Goal: Task Accomplishment & Management: Use online tool/utility

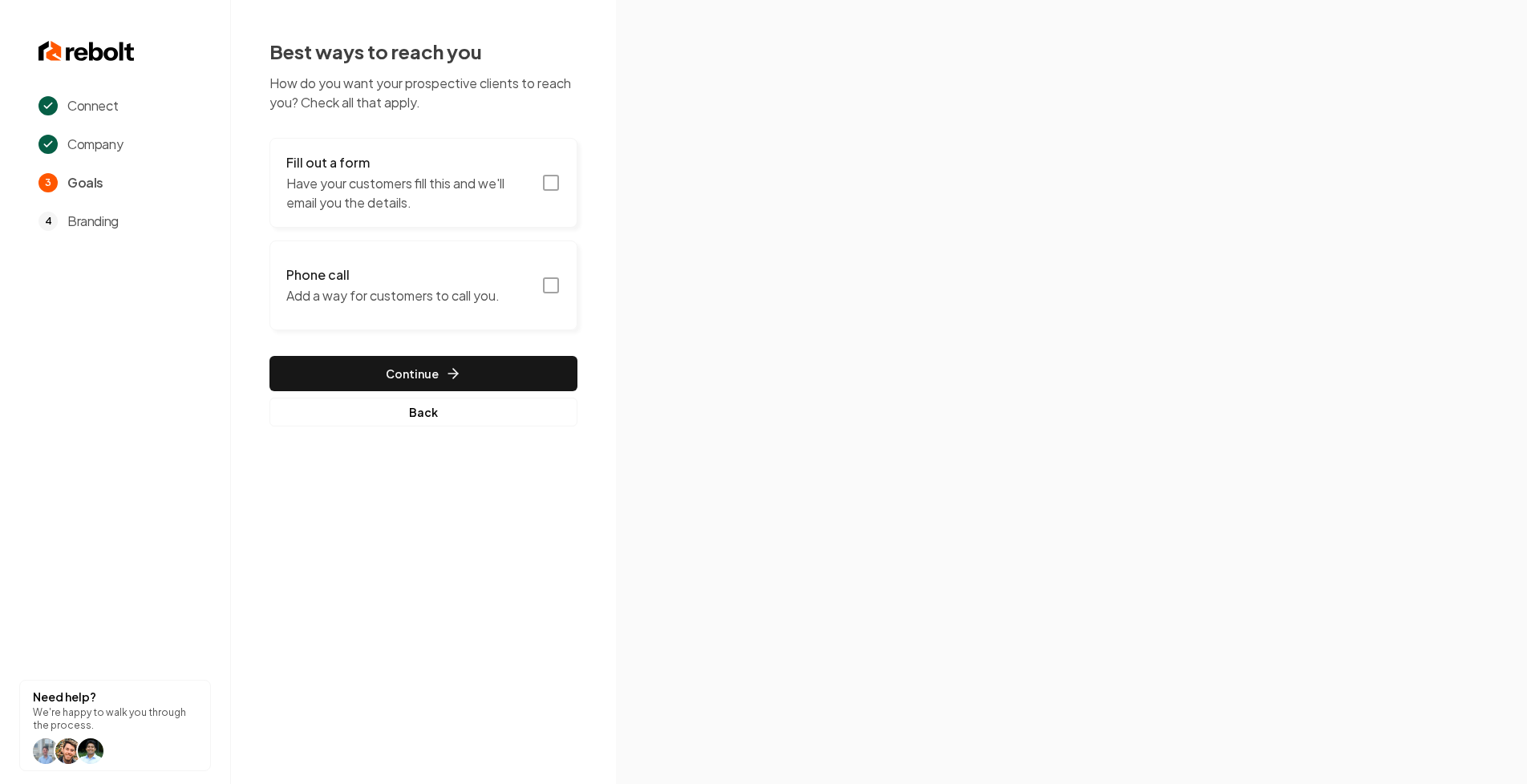
click at [410, 197] on p "Have your customers fill this and we'll email you the details." at bounding box center [409, 193] width 246 height 38
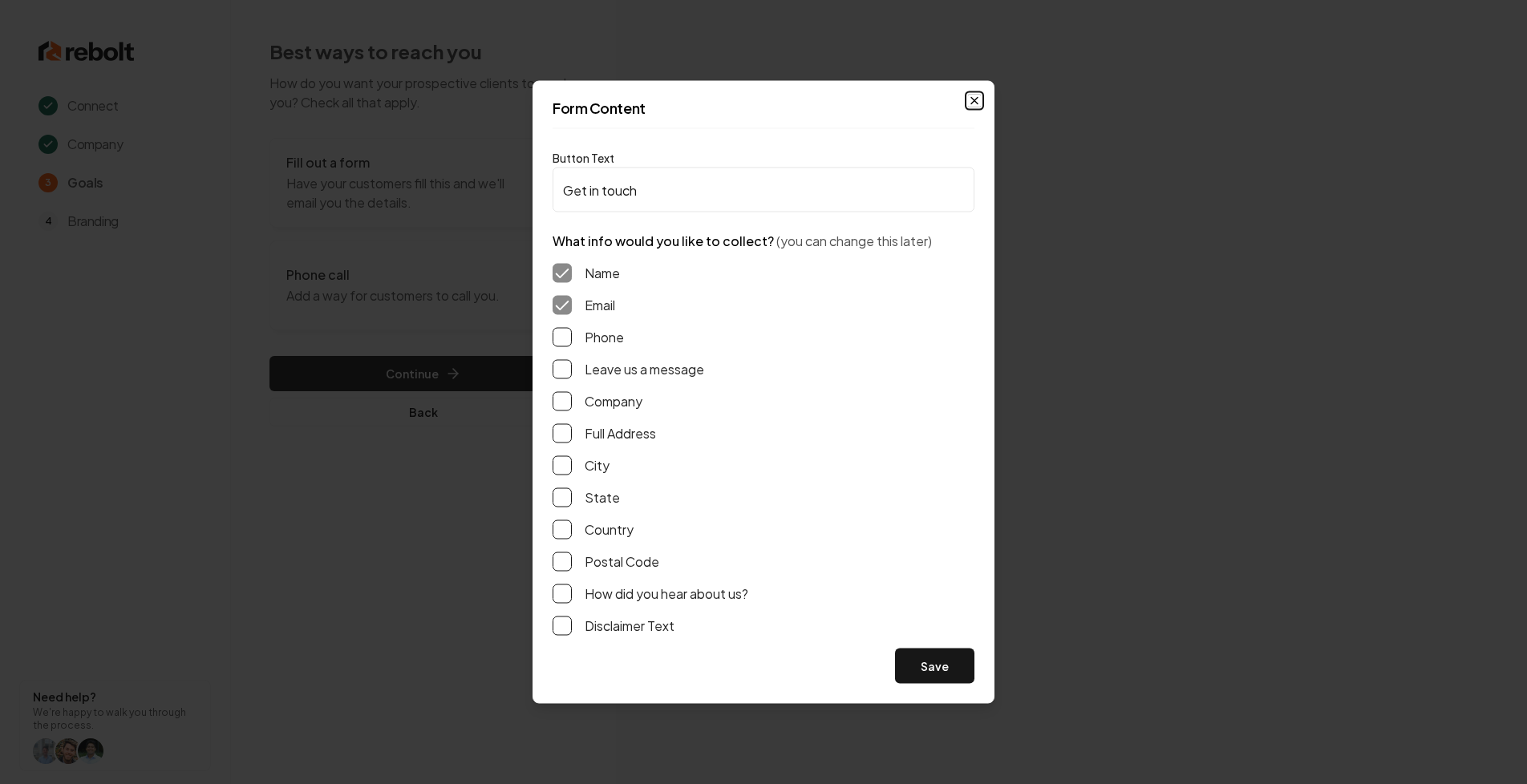
click at [977, 96] on icon "button" at bounding box center [974, 101] width 13 height 13
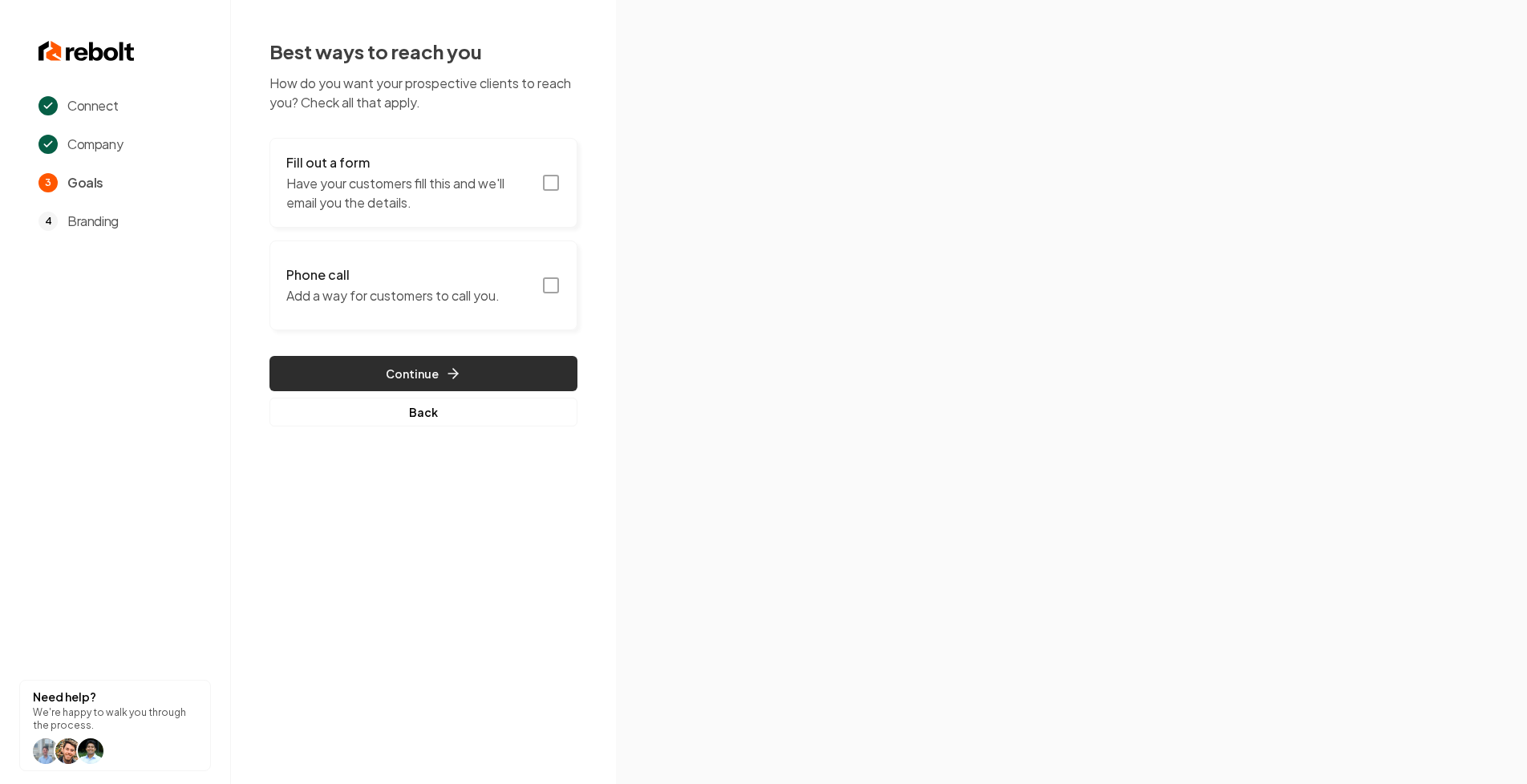
click at [492, 361] on button "Continue" at bounding box center [423, 373] width 308 height 35
click at [451, 372] on icon "button" at bounding box center [453, 374] width 16 height 16
click at [544, 388] on button "Continue" at bounding box center [423, 373] width 308 height 35
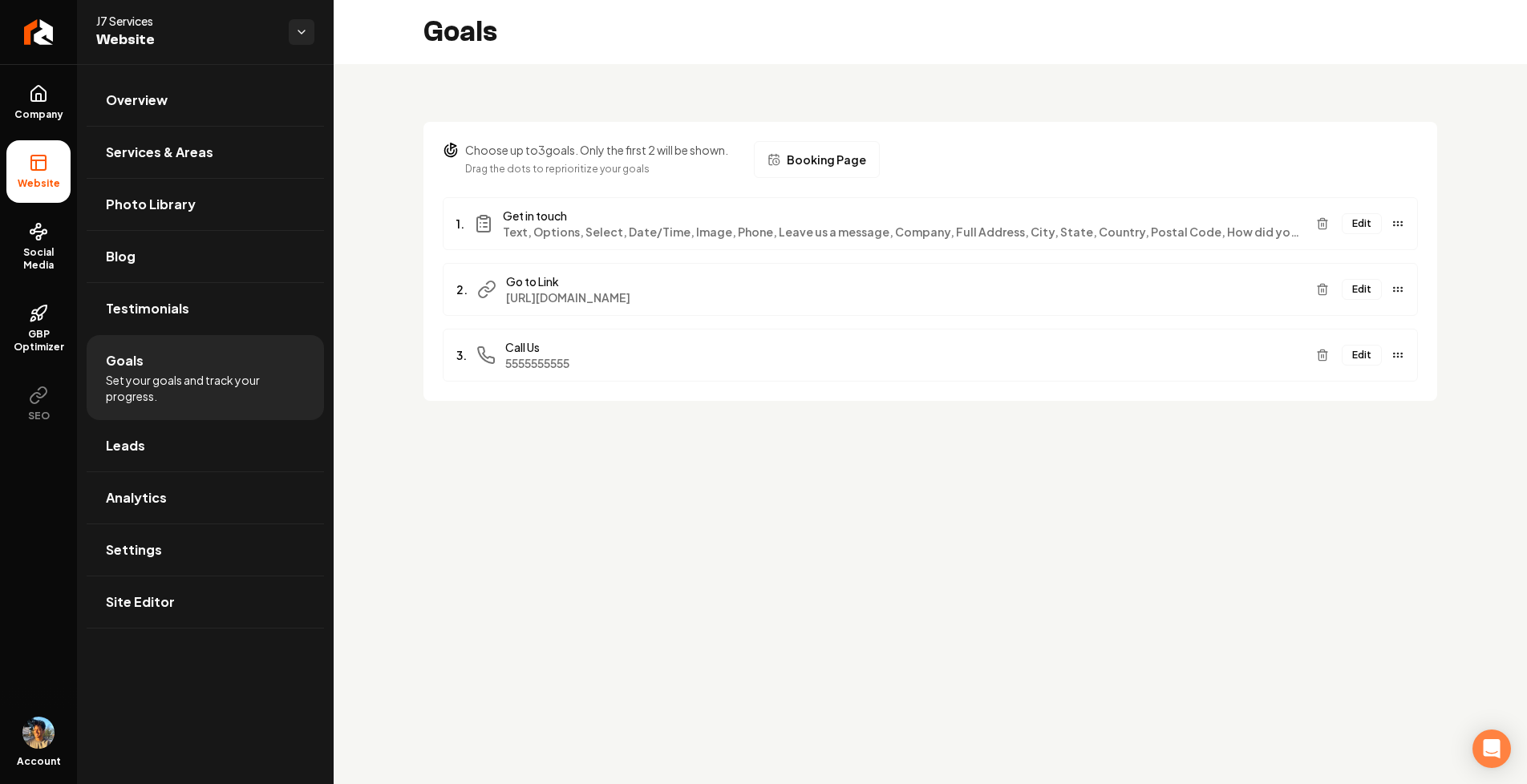
click at [1363, 219] on button "Edit" at bounding box center [1361, 224] width 40 height 21
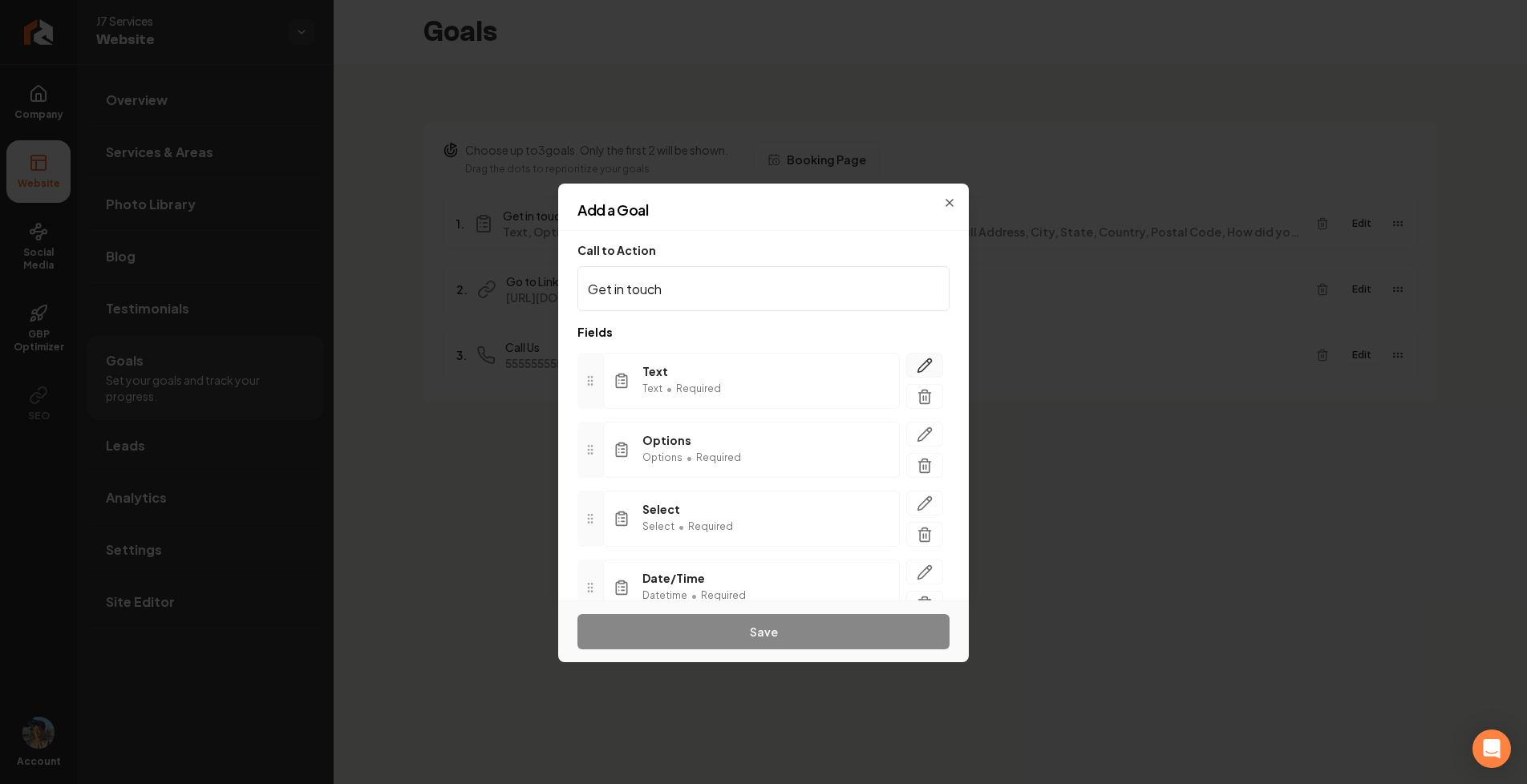
click at [927, 363] on icon "button" at bounding box center [925, 365] width 16 height 16
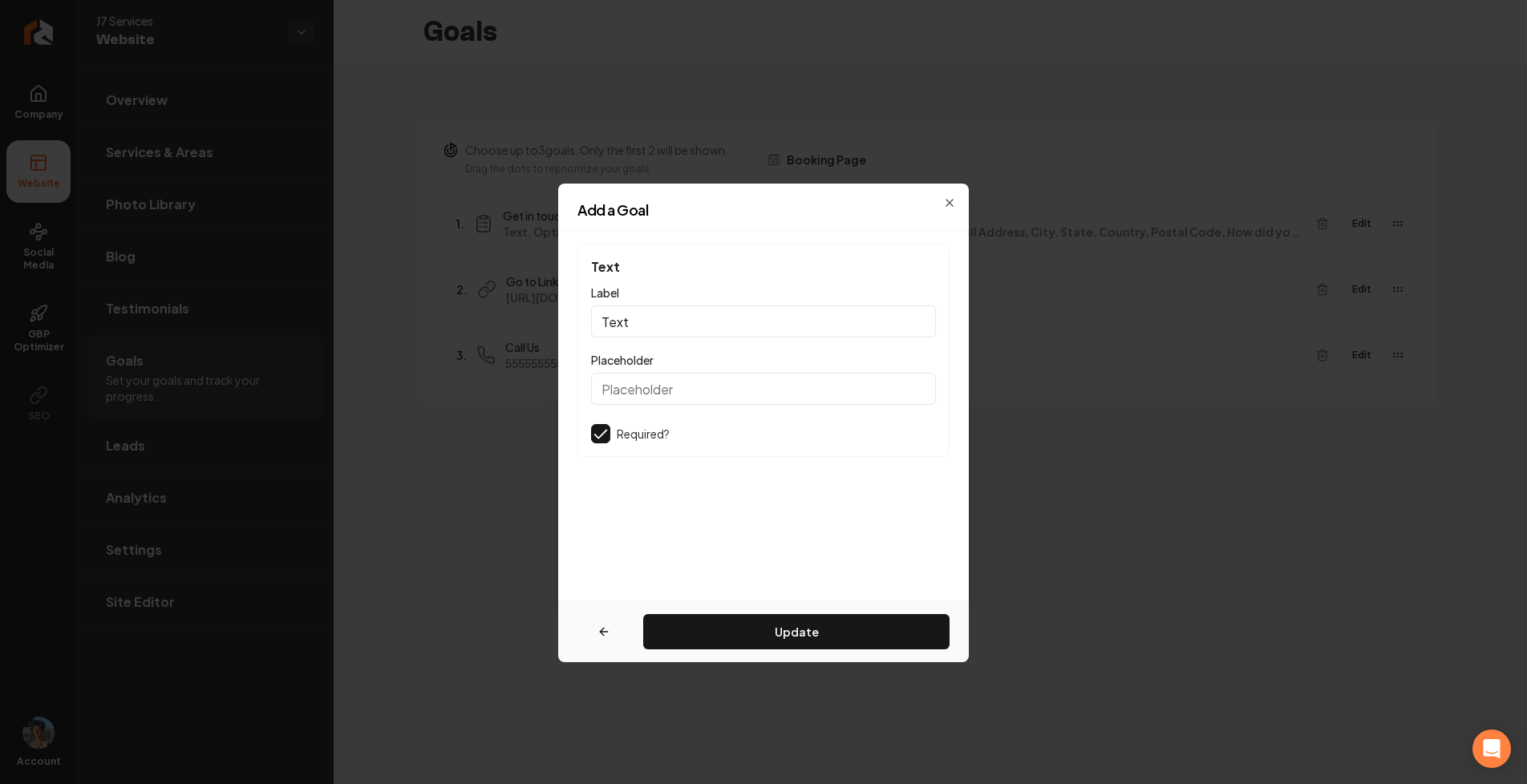
click at [607, 619] on button "button" at bounding box center [603, 631] width 53 height 35
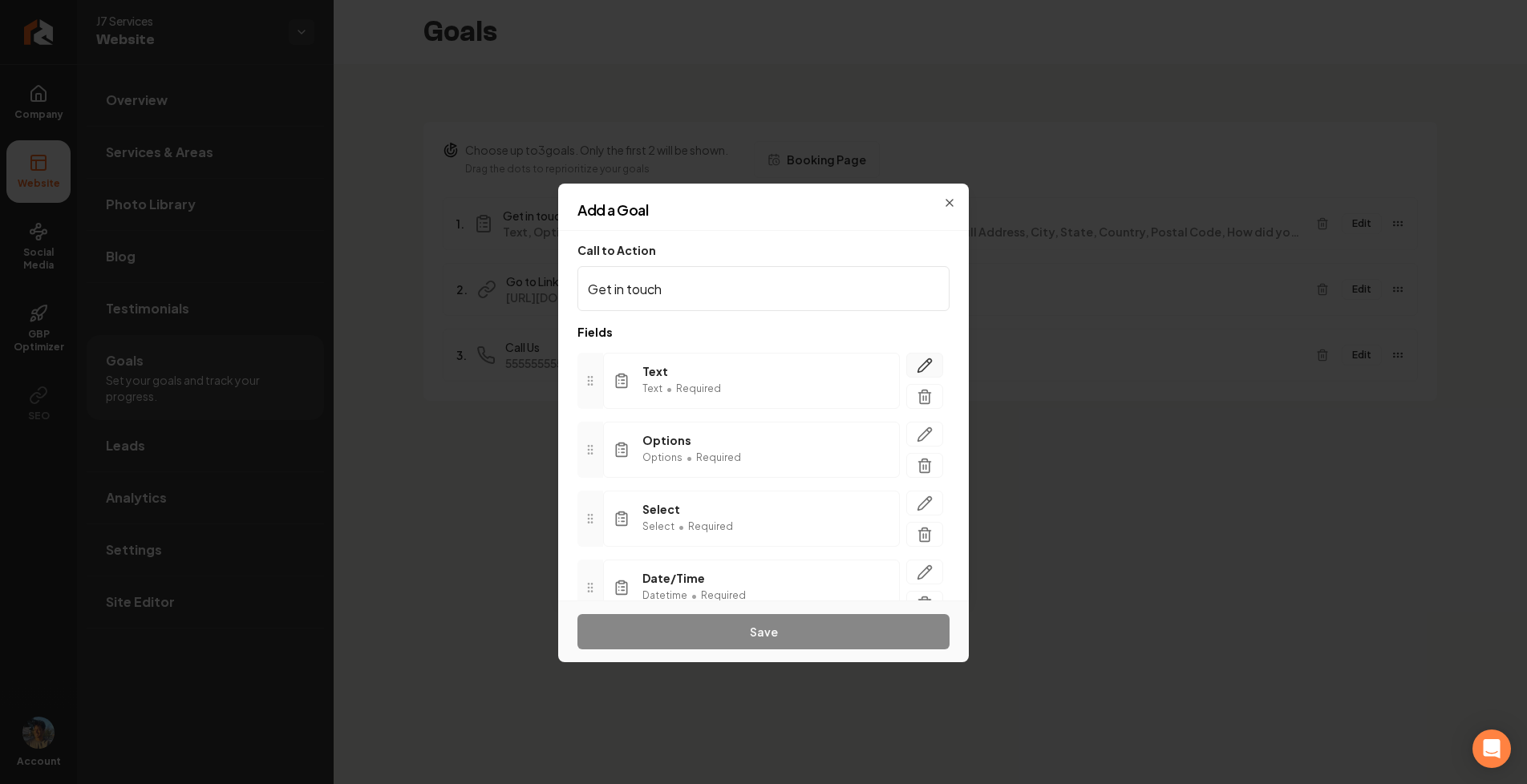
click at [931, 362] on icon "button" at bounding box center [925, 365] width 16 height 16
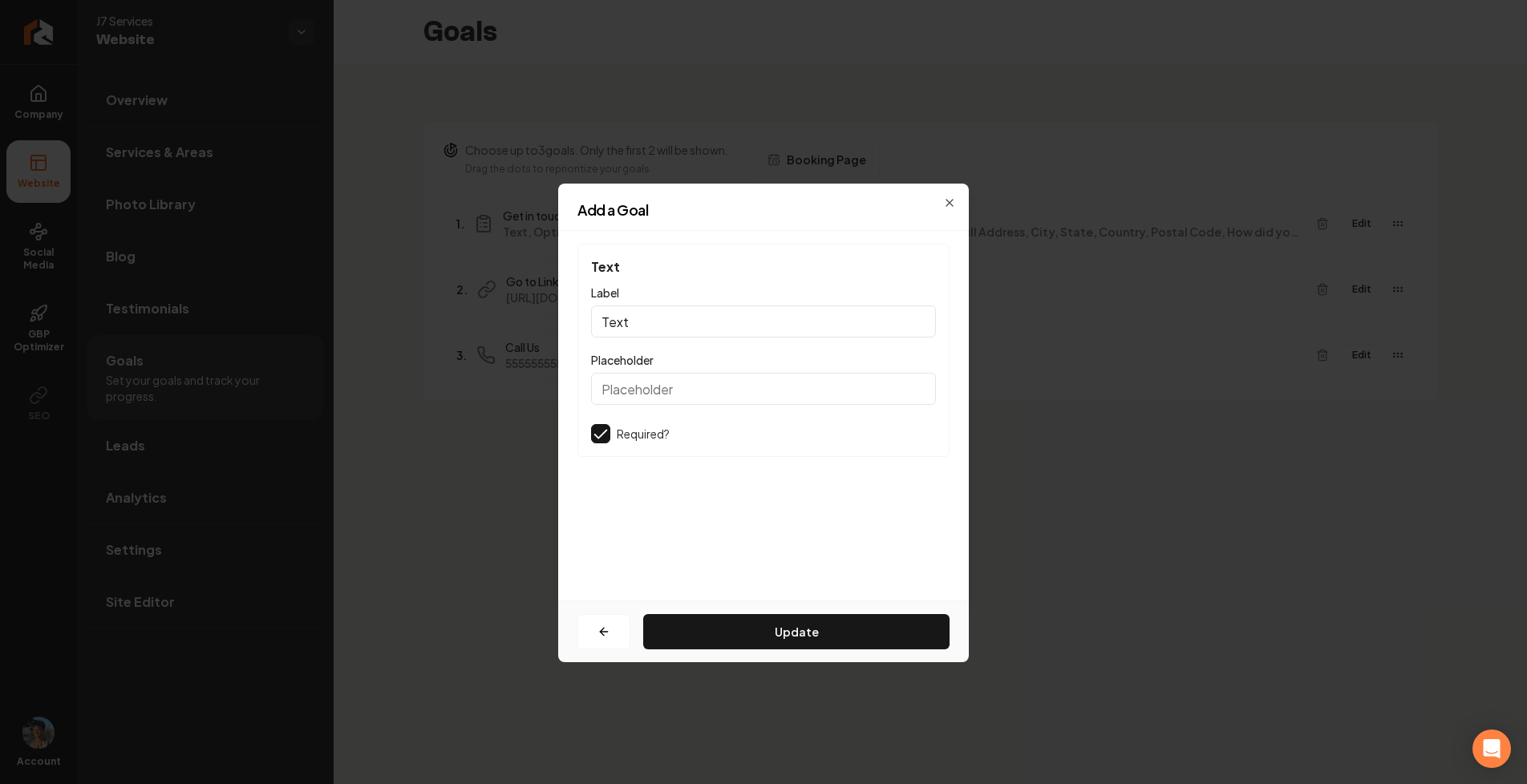
click at [598, 605] on div "Update" at bounding box center [763, 631] width 411 height 62
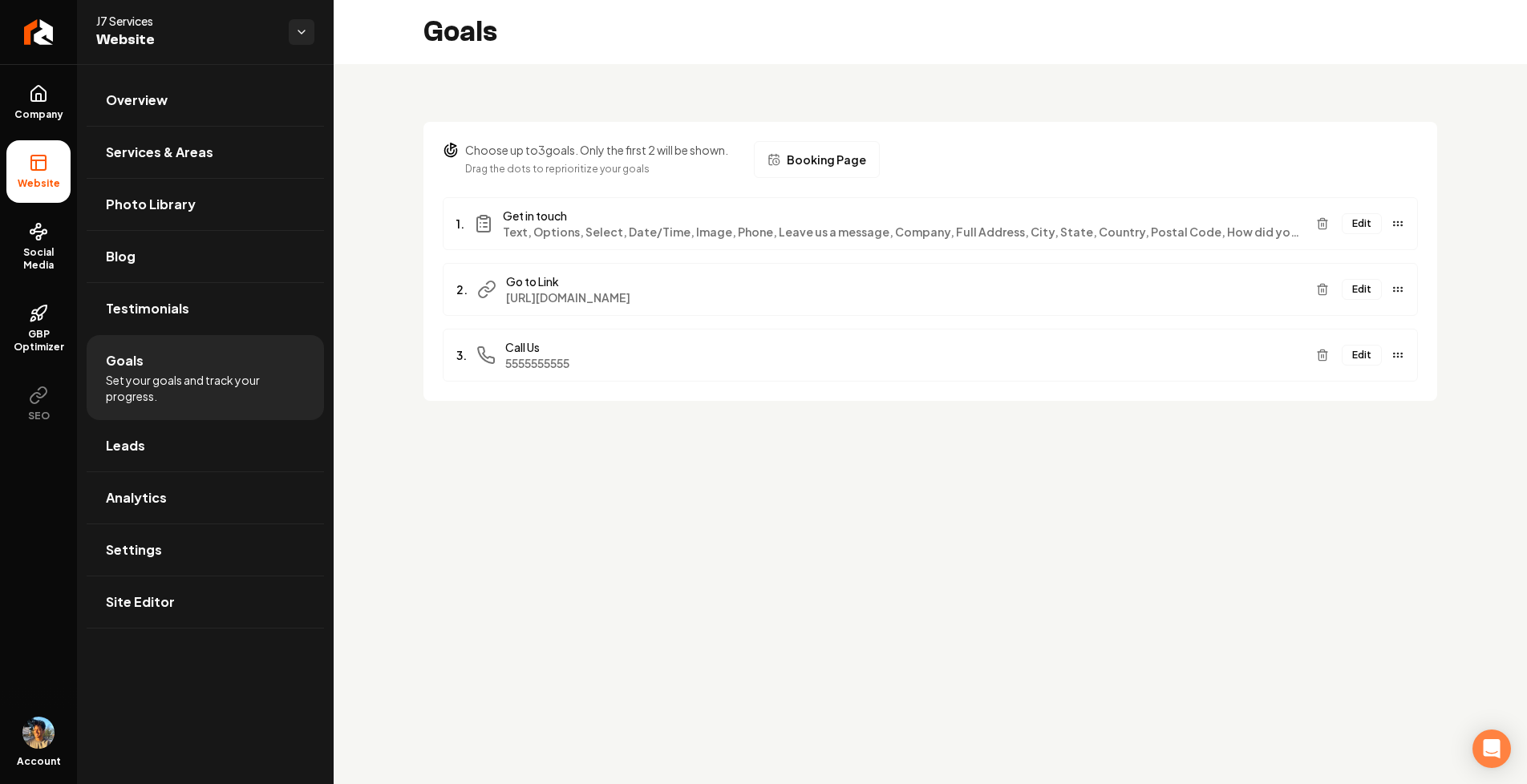
click at [1357, 222] on button "Edit" at bounding box center [1361, 224] width 40 height 21
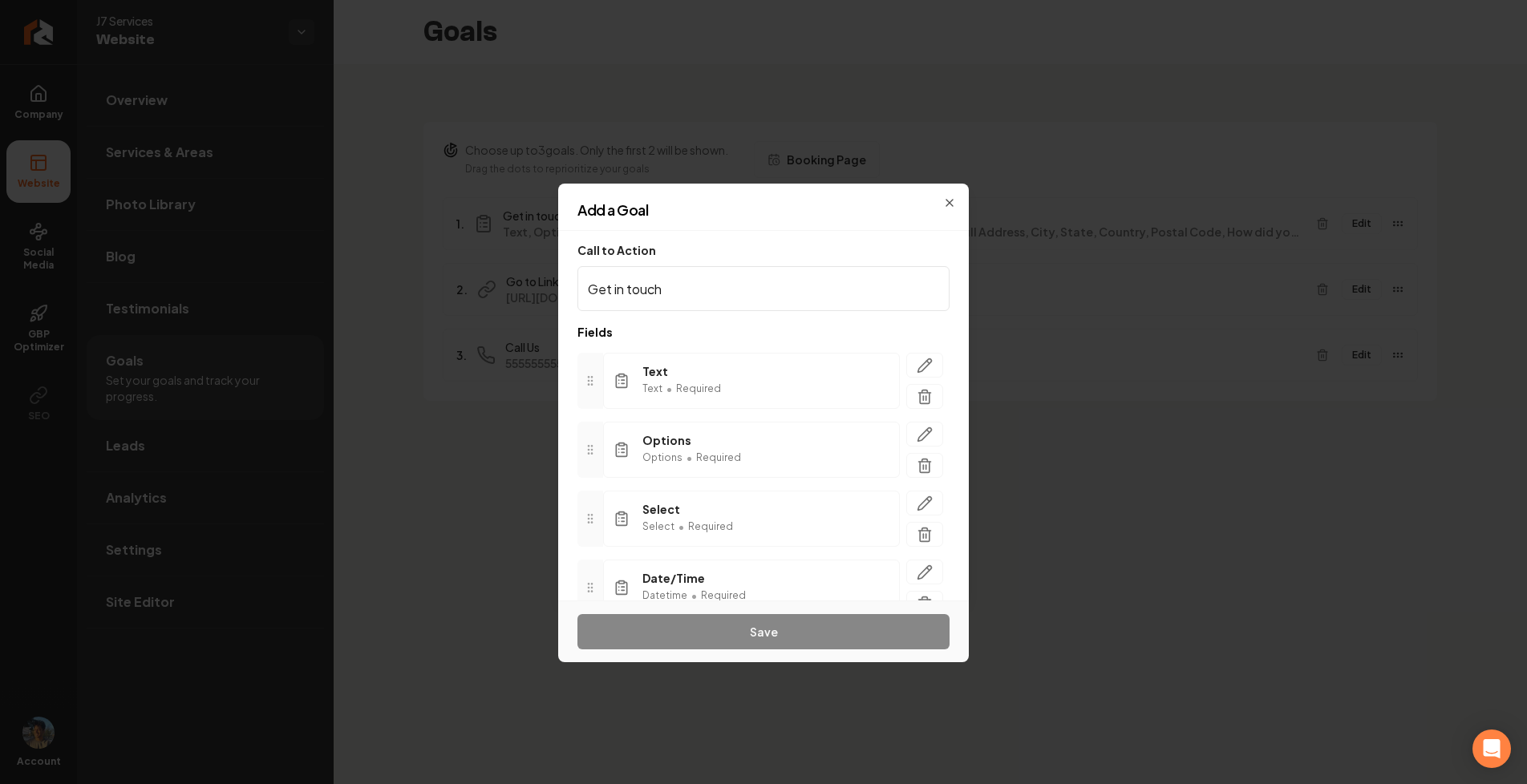
click at [737, 242] on div "Call to Action Get in touch" at bounding box center [763, 276] width 372 height 70
click at [918, 360] on icon "button" at bounding box center [925, 365] width 16 height 16
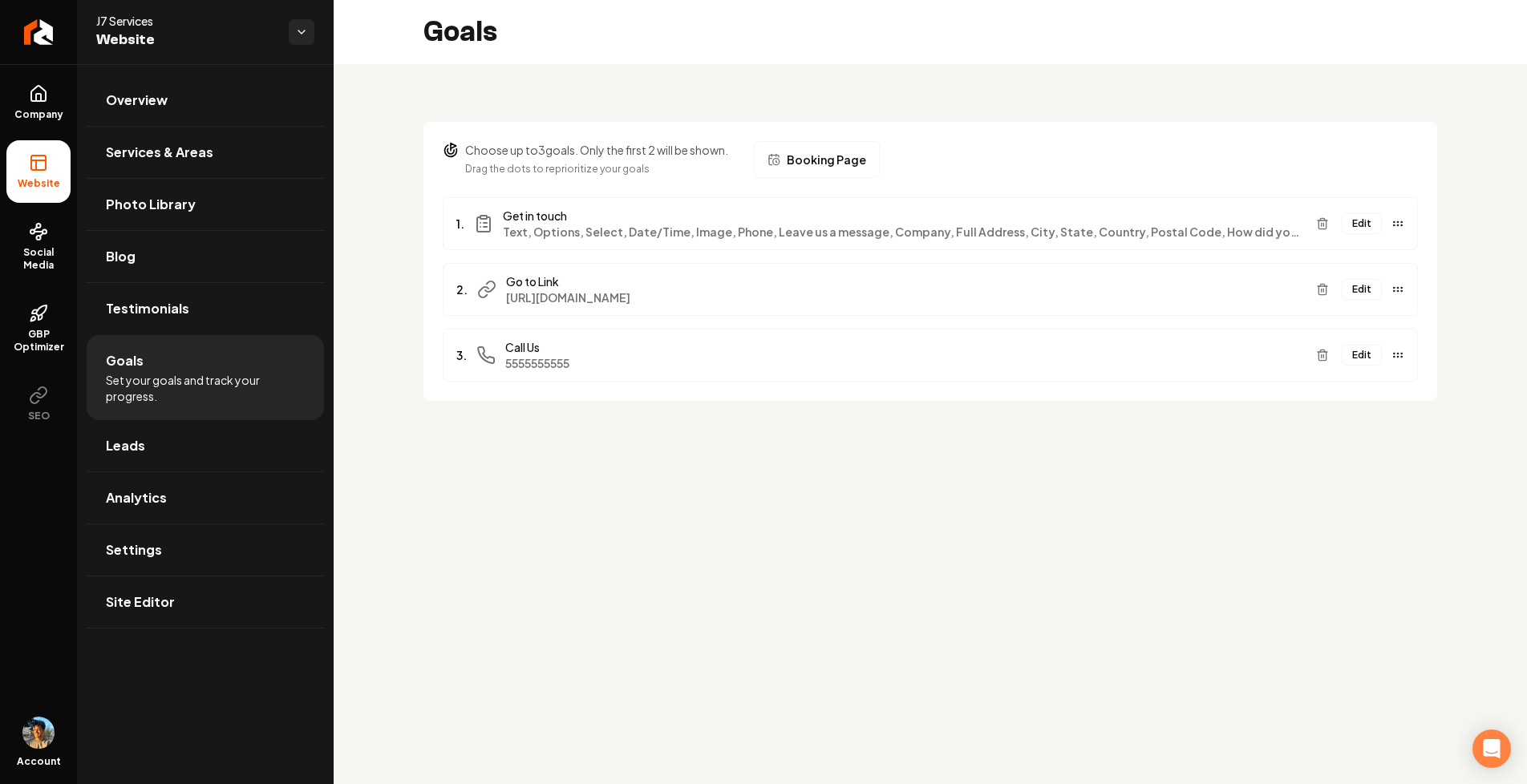
click at [1365, 220] on button "Edit" at bounding box center [1361, 224] width 40 height 21
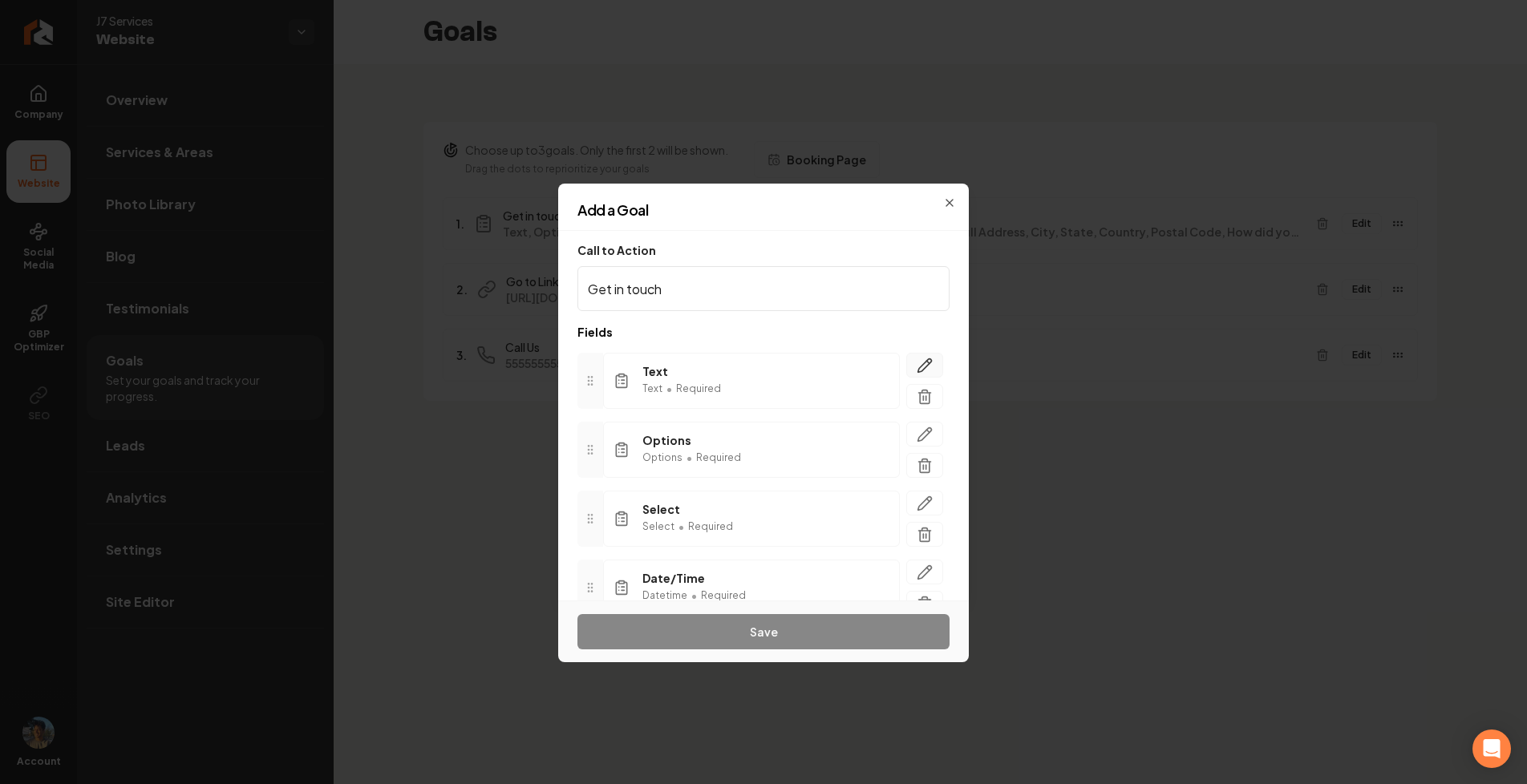
click at [929, 364] on icon "button" at bounding box center [925, 365] width 16 height 16
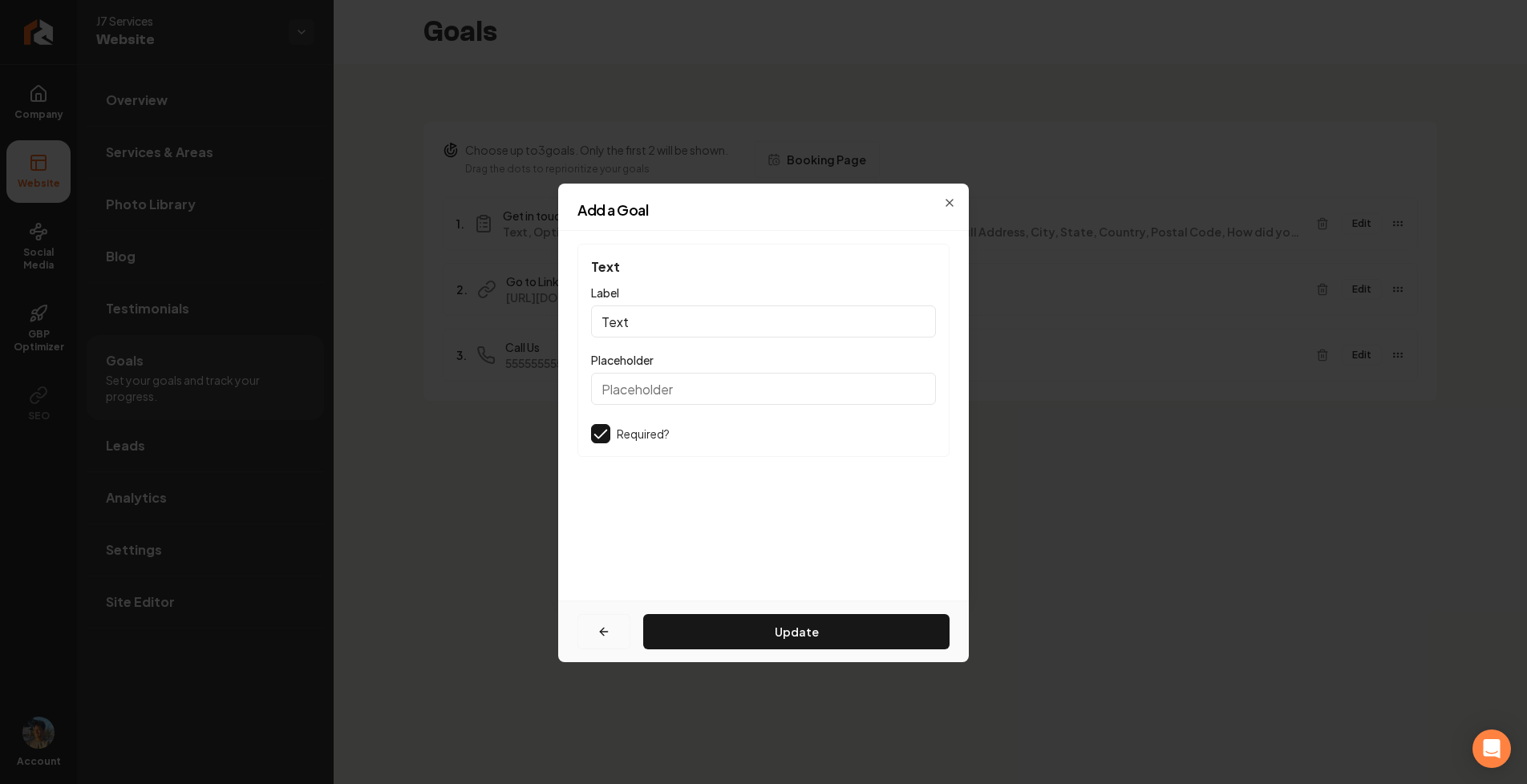
click at [619, 622] on button "button" at bounding box center [603, 631] width 53 height 35
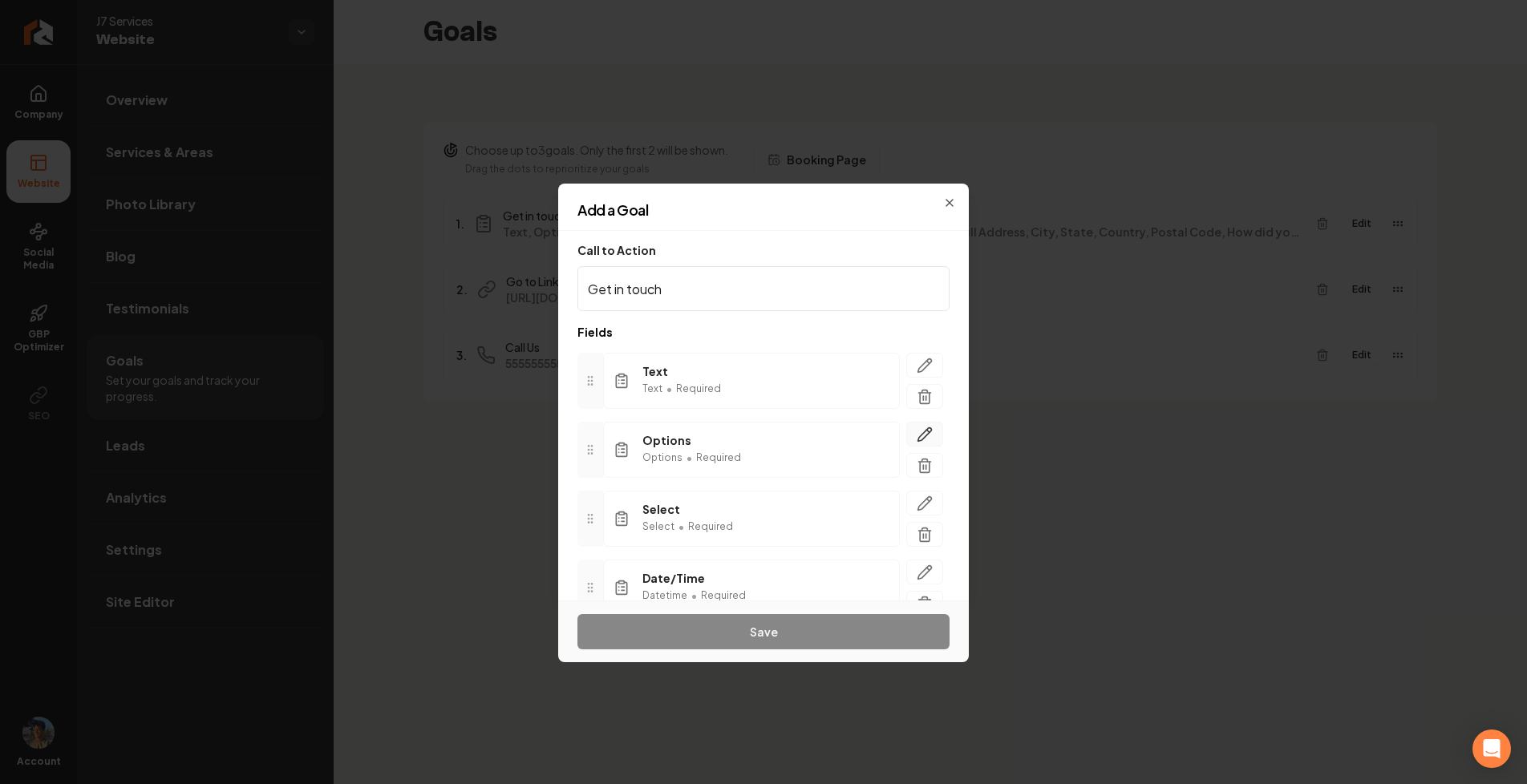
click at [930, 433] on icon "button" at bounding box center [925, 435] width 16 height 16
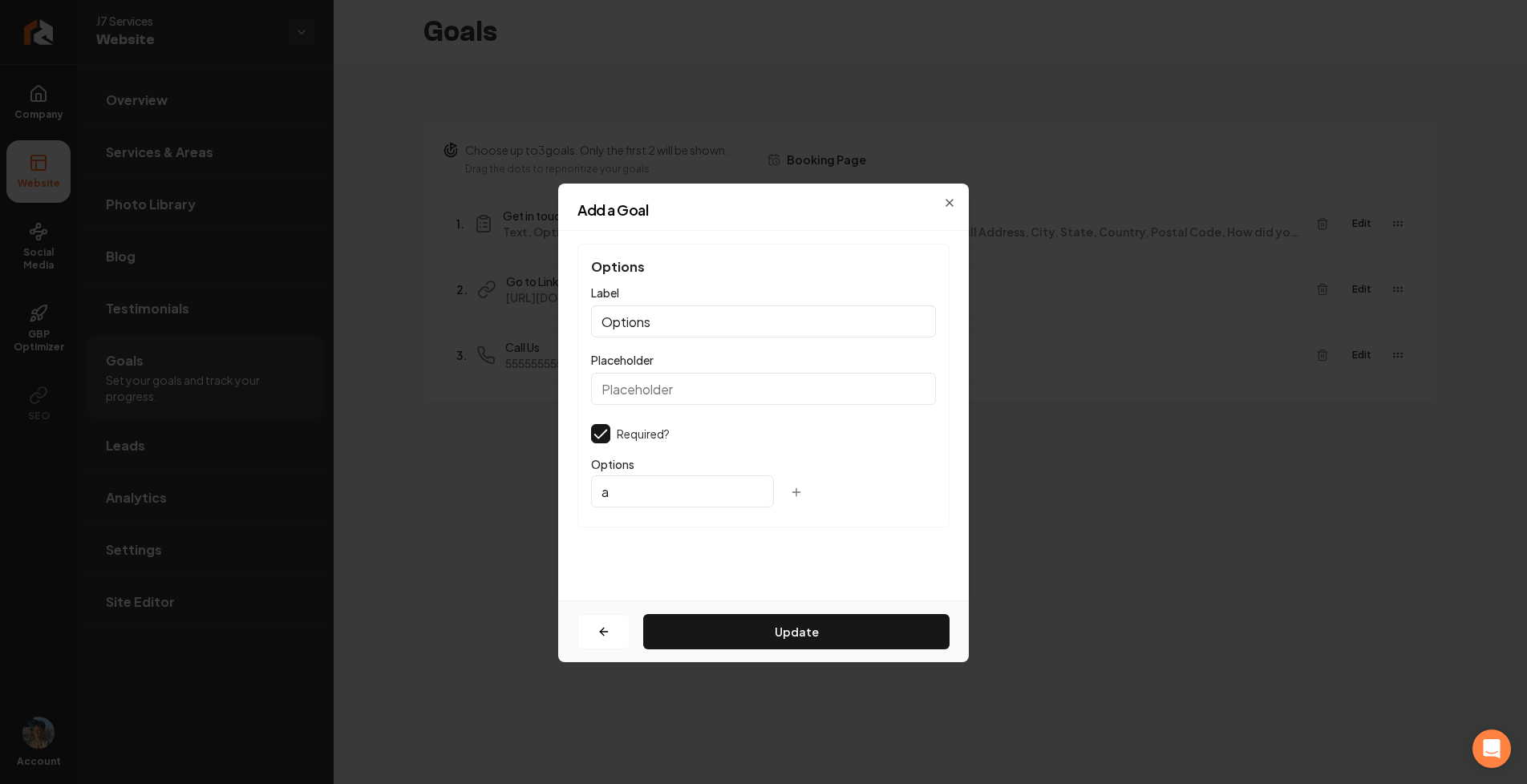
click at [780, 494] on button "button" at bounding box center [796, 492] width 32 height 29
click at [843, 467] on span "Options" at bounding box center [763, 464] width 344 height 16
click at [588, 651] on div "Update" at bounding box center [763, 631] width 411 height 62
click at [596, 640] on button "button" at bounding box center [603, 631] width 53 height 35
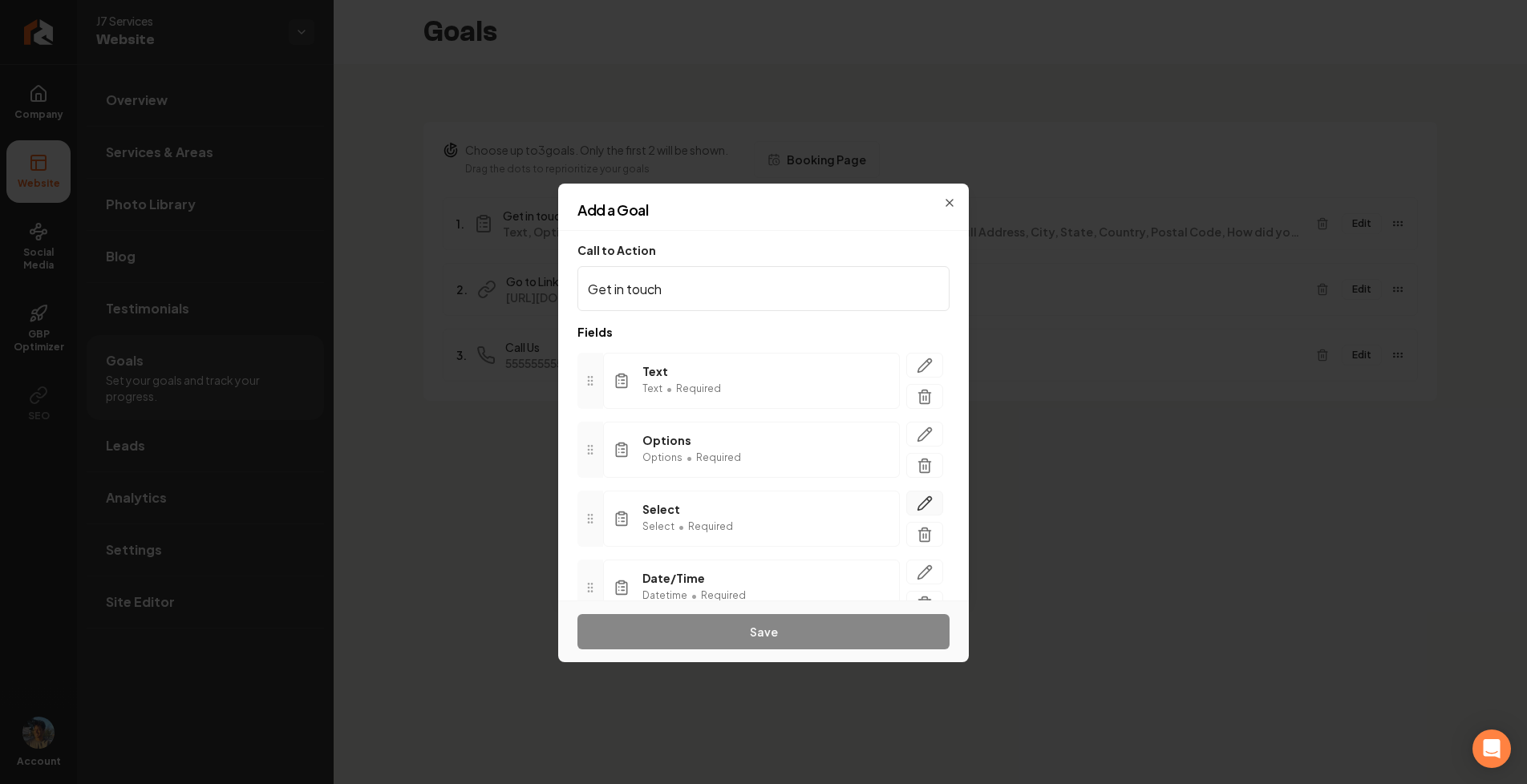
click at [929, 501] on icon "button" at bounding box center [925, 503] width 16 height 16
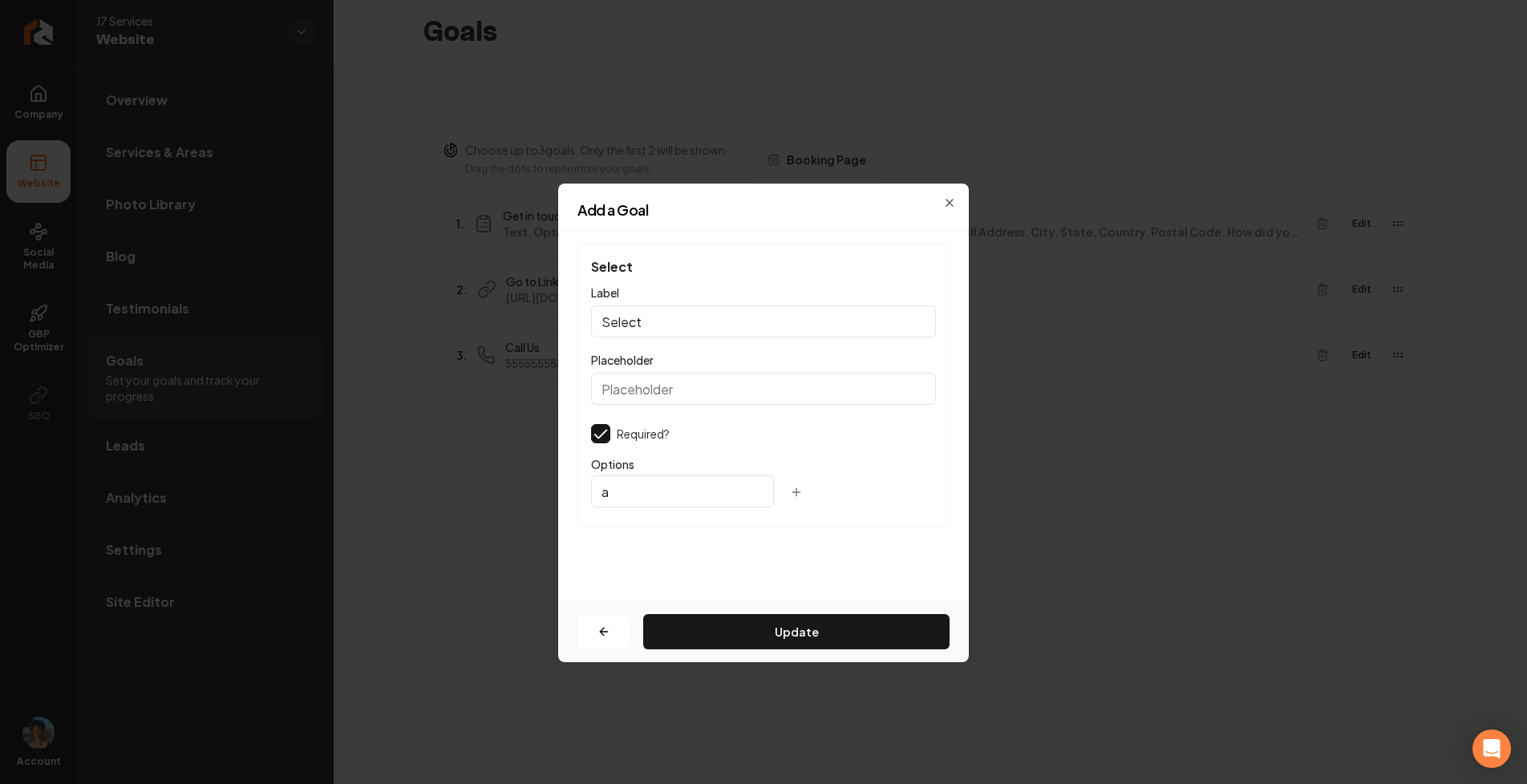
click at [790, 489] on icon "button" at bounding box center [797, 492] width 13 height 13
click at [893, 503] on div "a" at bounding box center [763, 495] width 344 height 35
click at [601, 624] on button "button" at bounding box center [603, 631] width 53 height 35
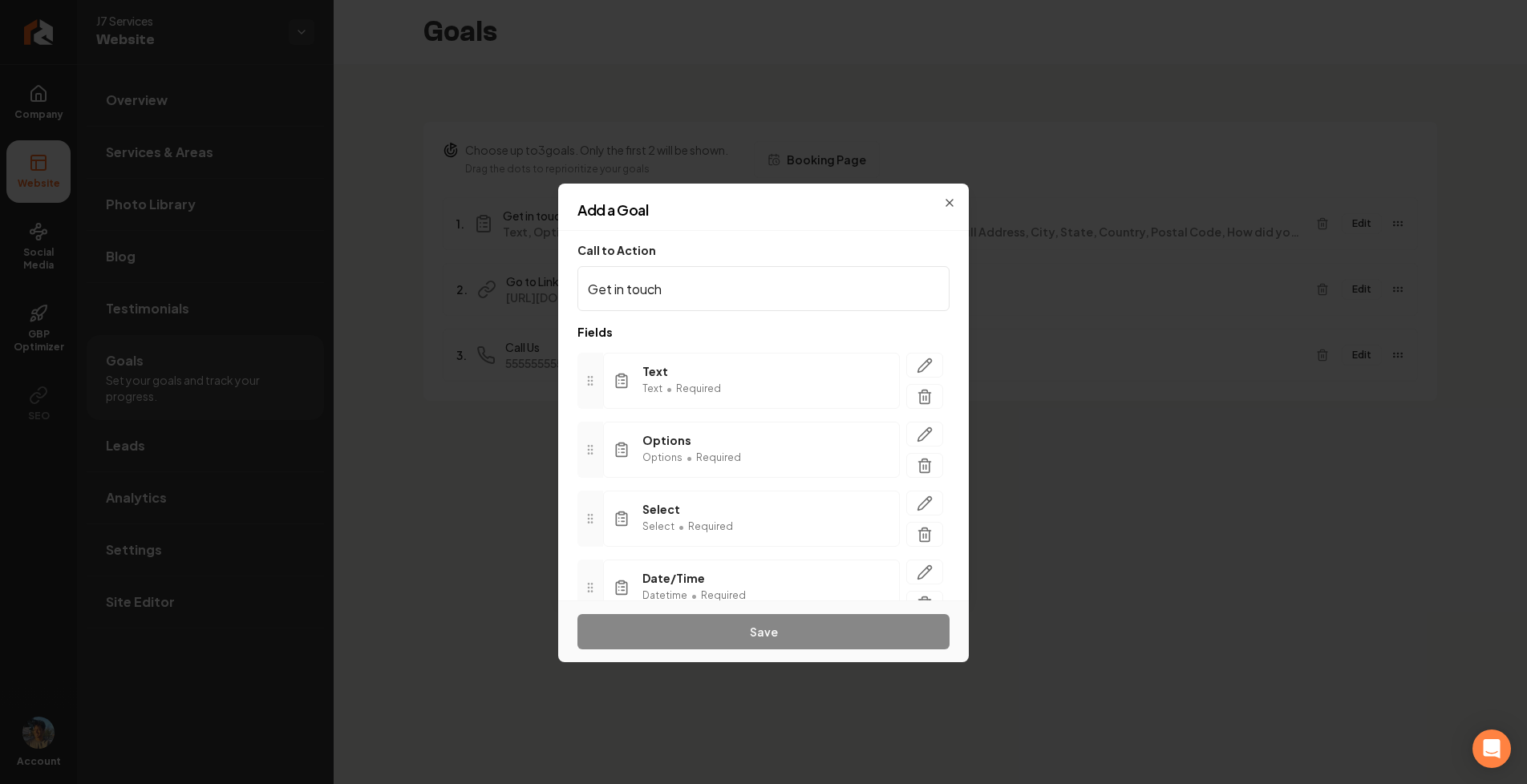
scroll to position [111, 0]
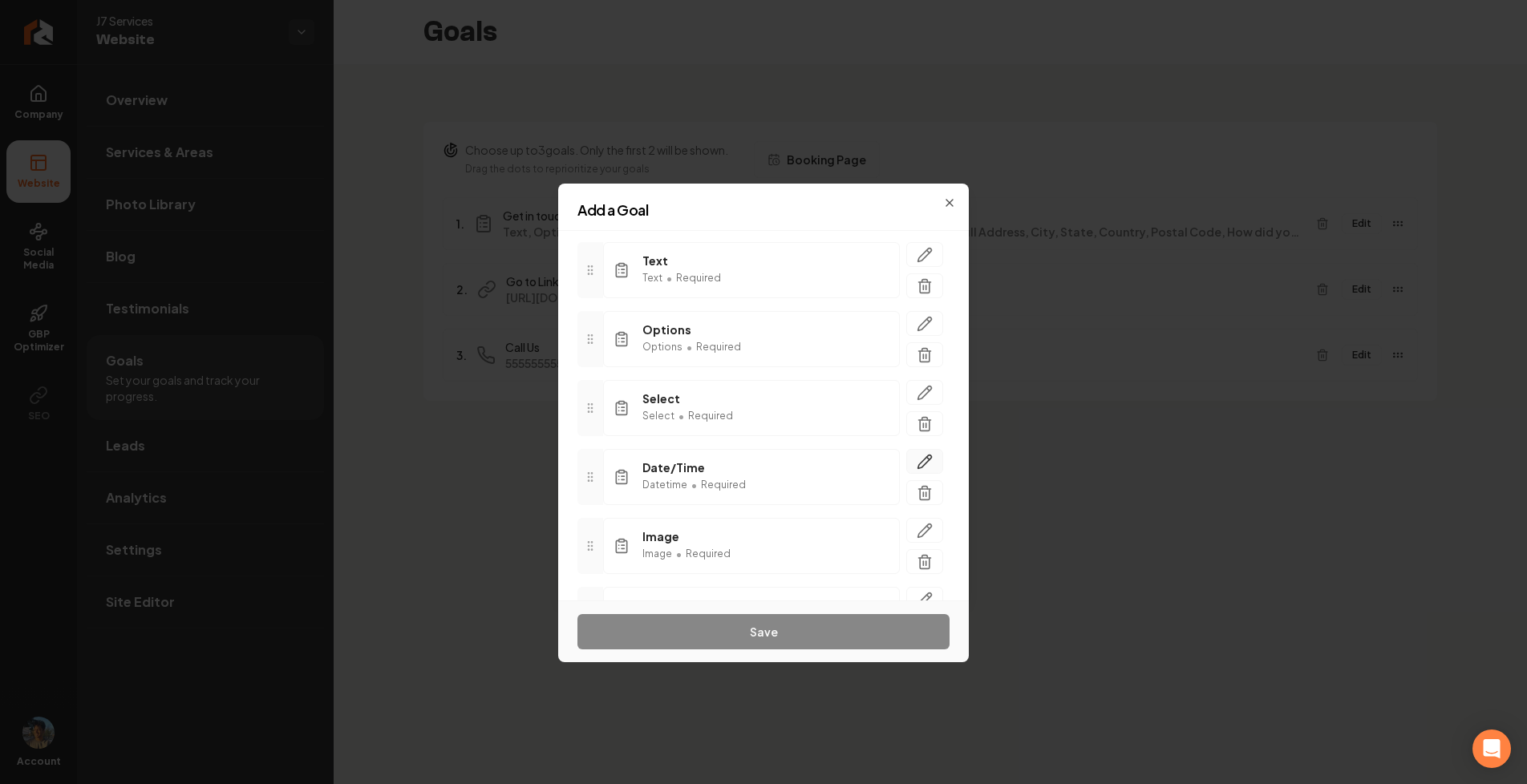
click at [926, 462] on icon "button" at bounding box center [925, 461] width 14 height 14
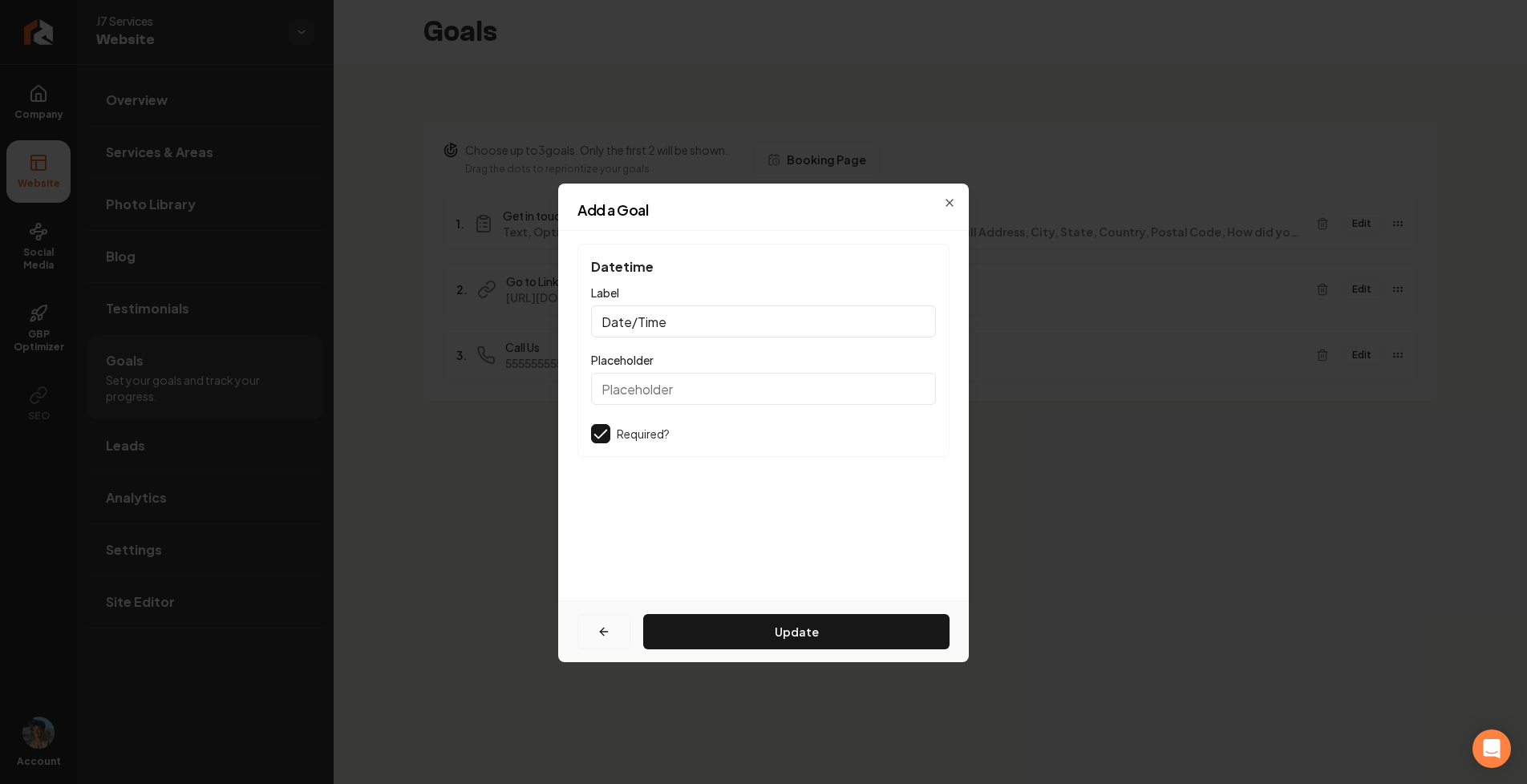
click at [604, 629] on icon "button" at bounding box center [604, 631] width 13 height 13
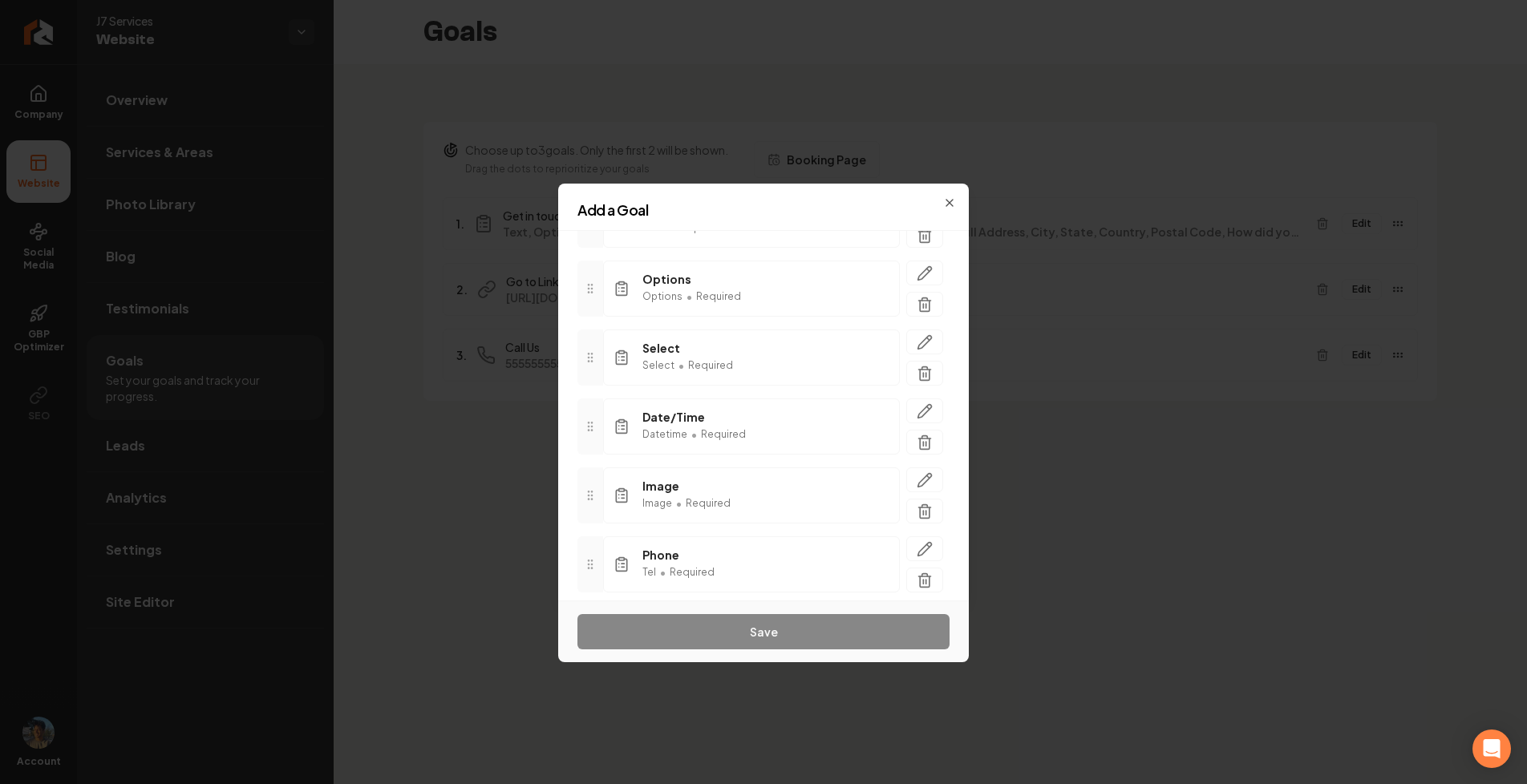
scroll to position [189, 0]
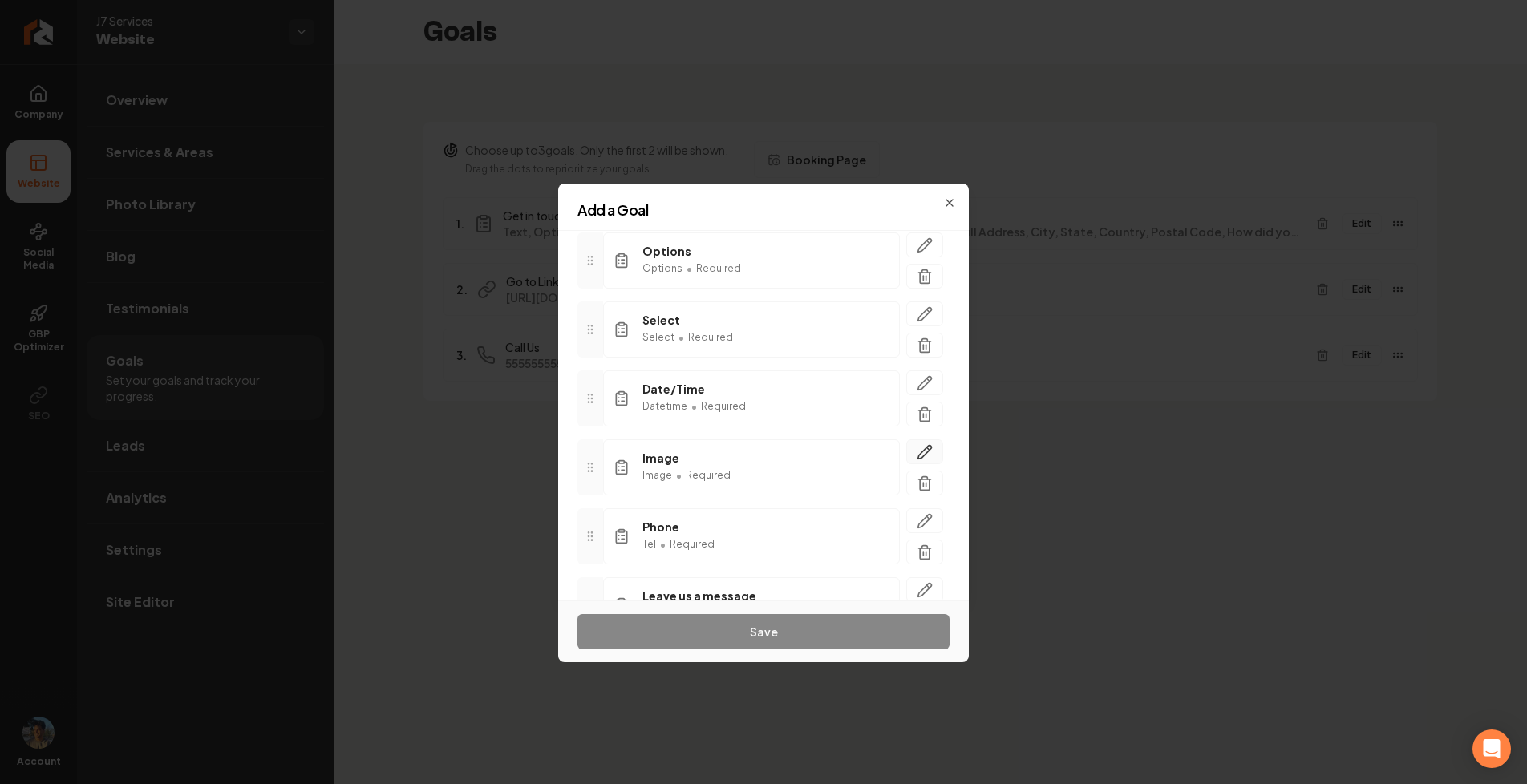
click at [926, 448] on icon "button" at bounding box center [925, 452] width 16 height 16
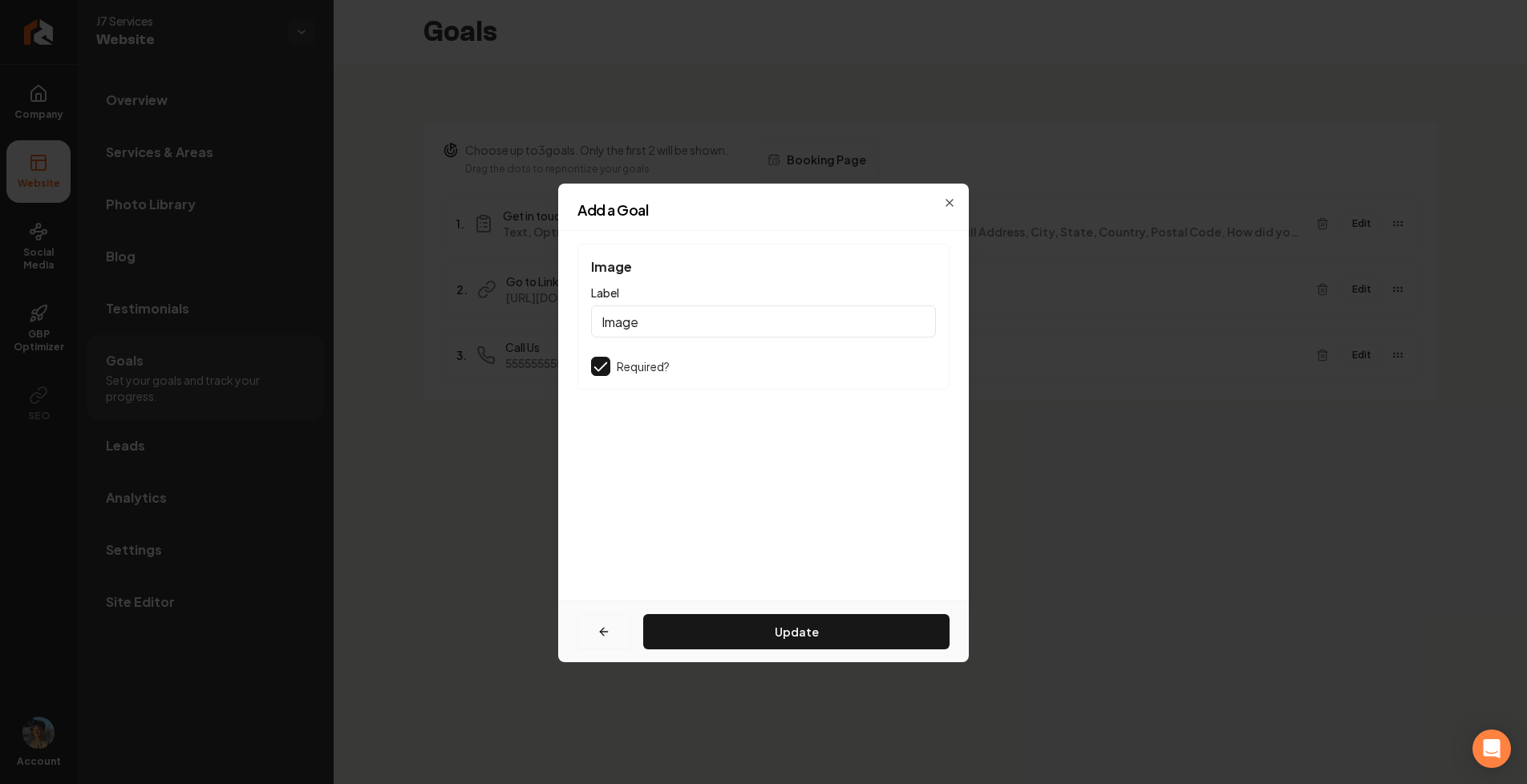
click at [615, 623] on button "button" at bounding box center [603, 631] width 53 height 35
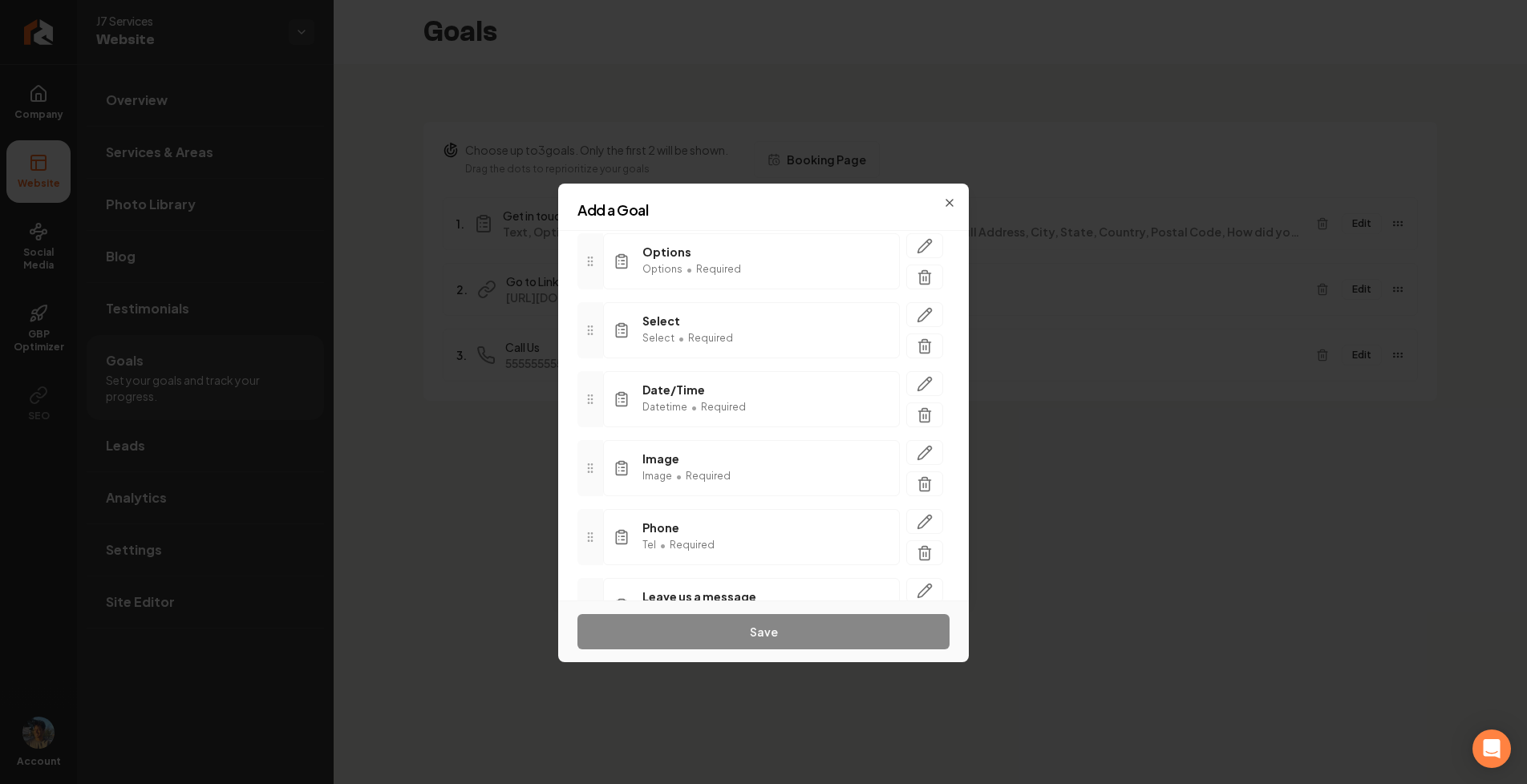
scroll to position [189, 0]
click at [928, 525] on icon "button" at bounding box center [925, 521] width 16 height 16
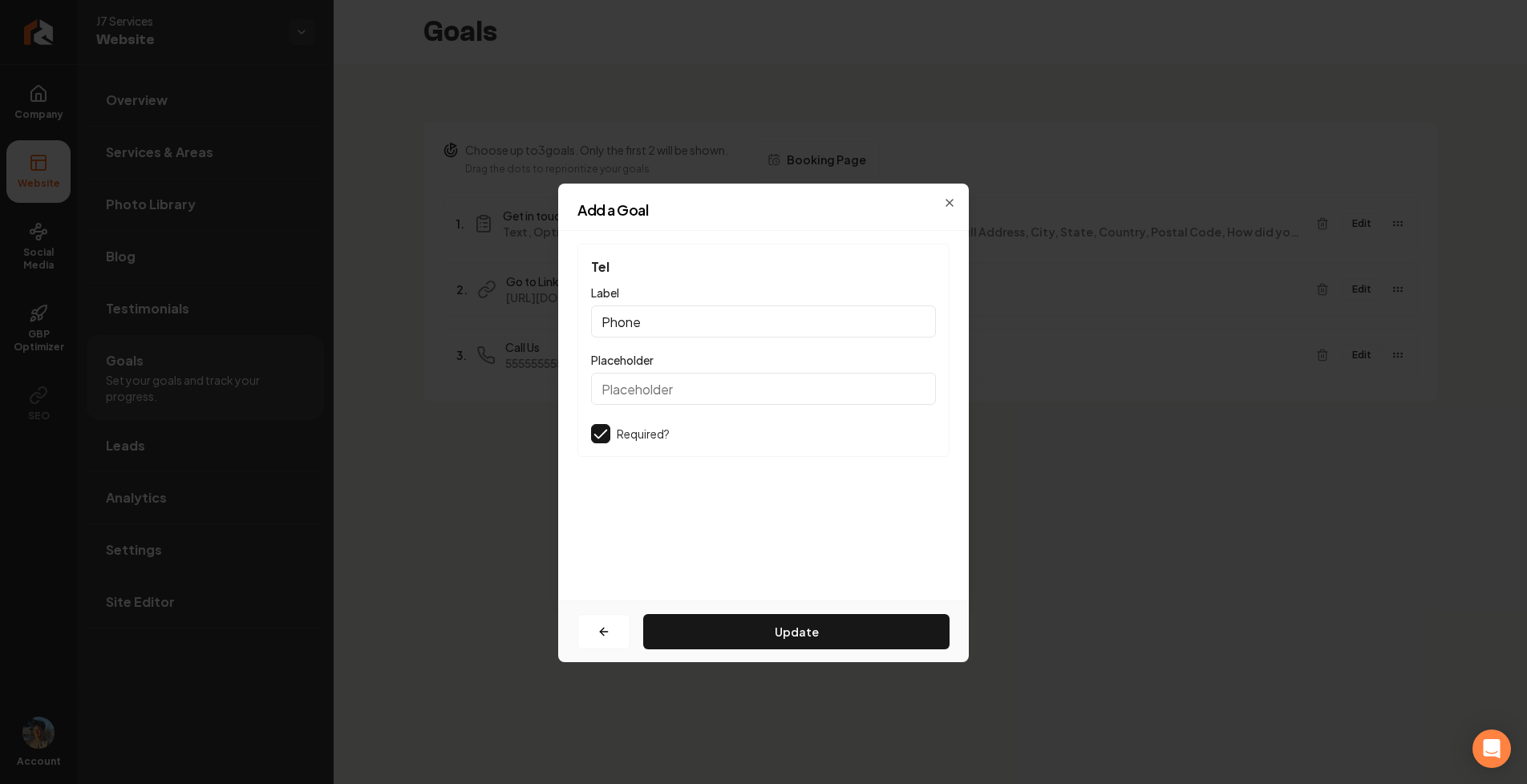
scroll to position [0, 0]
click at [595, 636] on button "button" at bounding box center [603, 631] width 53 height 35
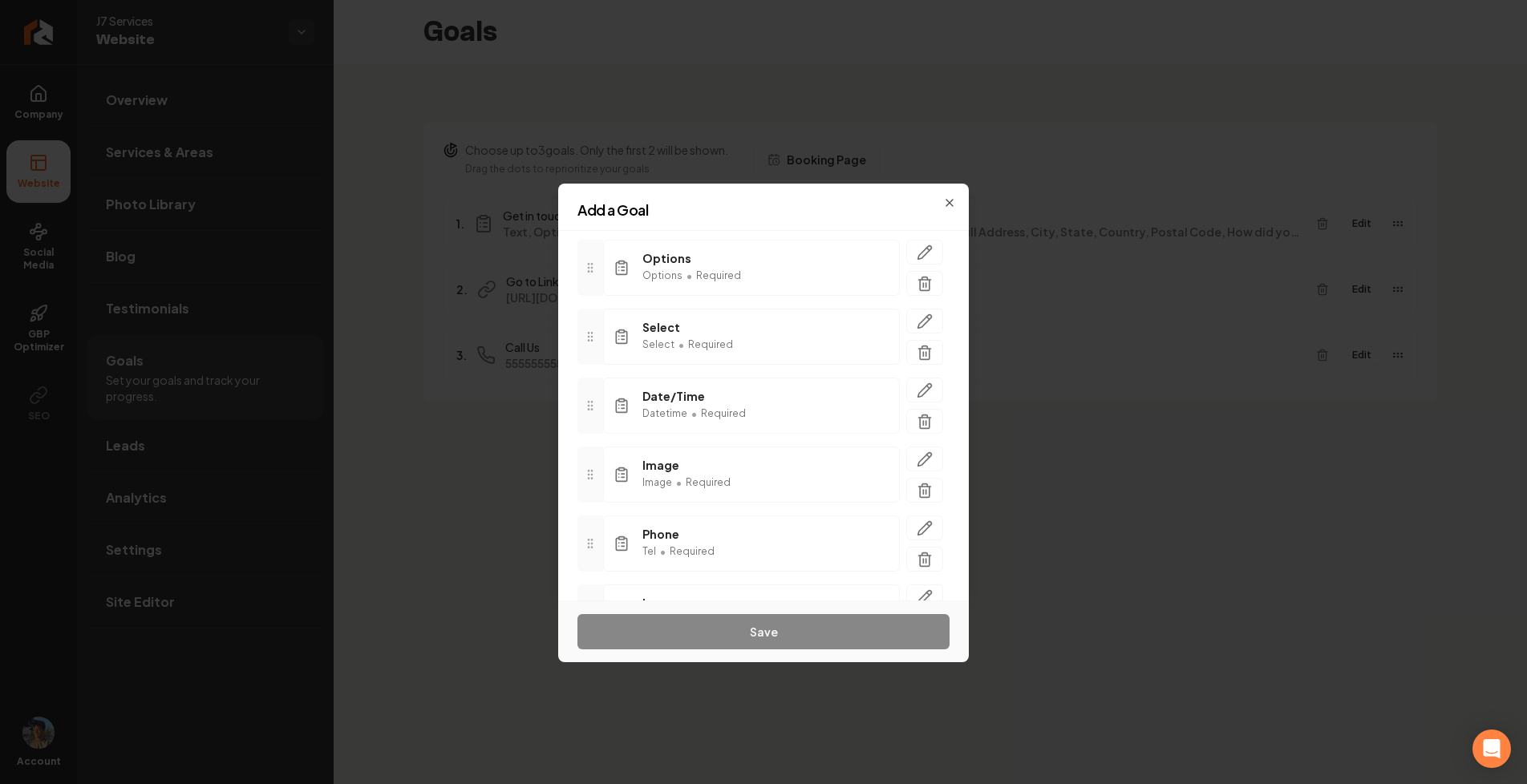
scroll to position [283, 0]
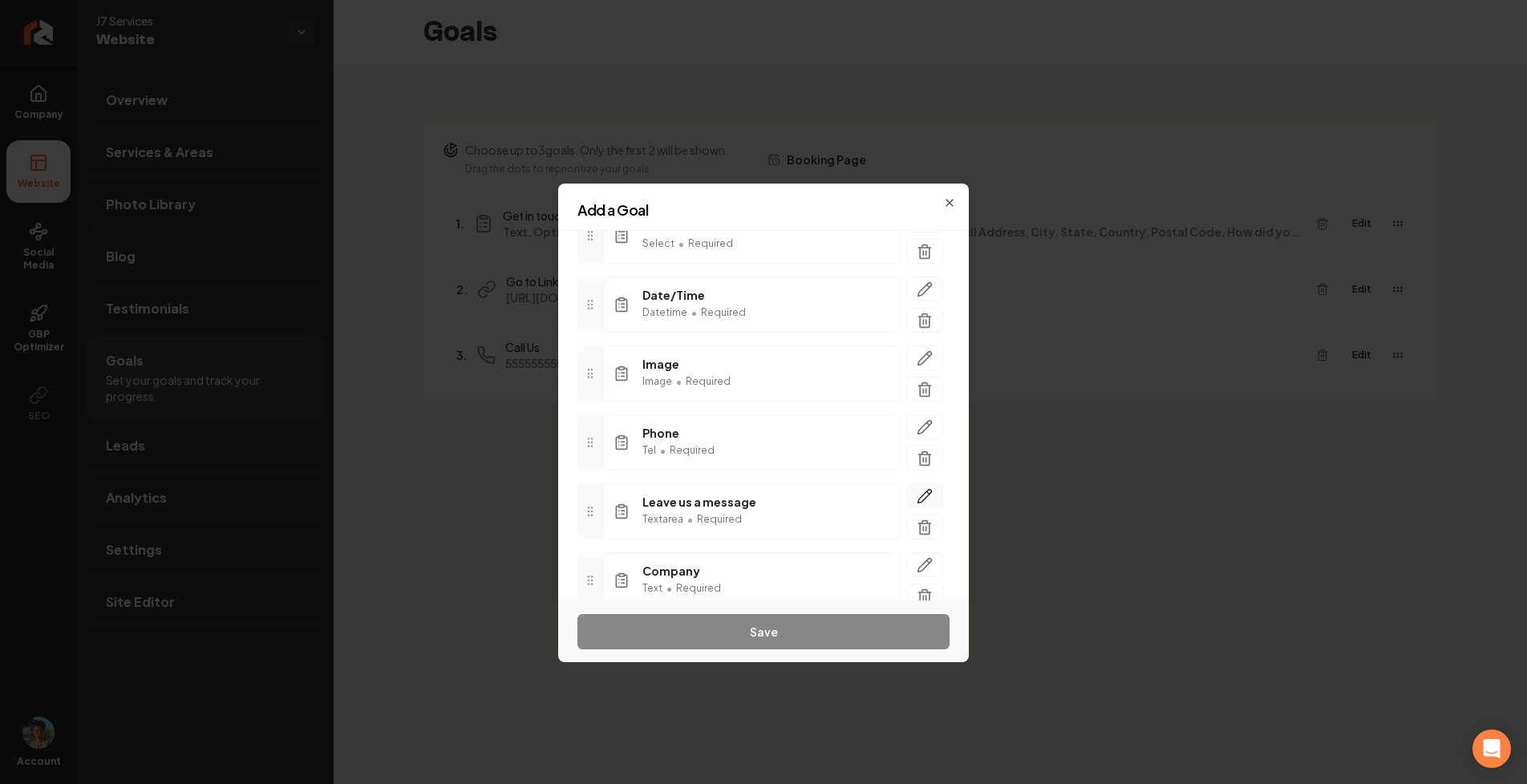
click at [930, 503] on icon "button" at bounding box center [925, 496] width 16 height 16
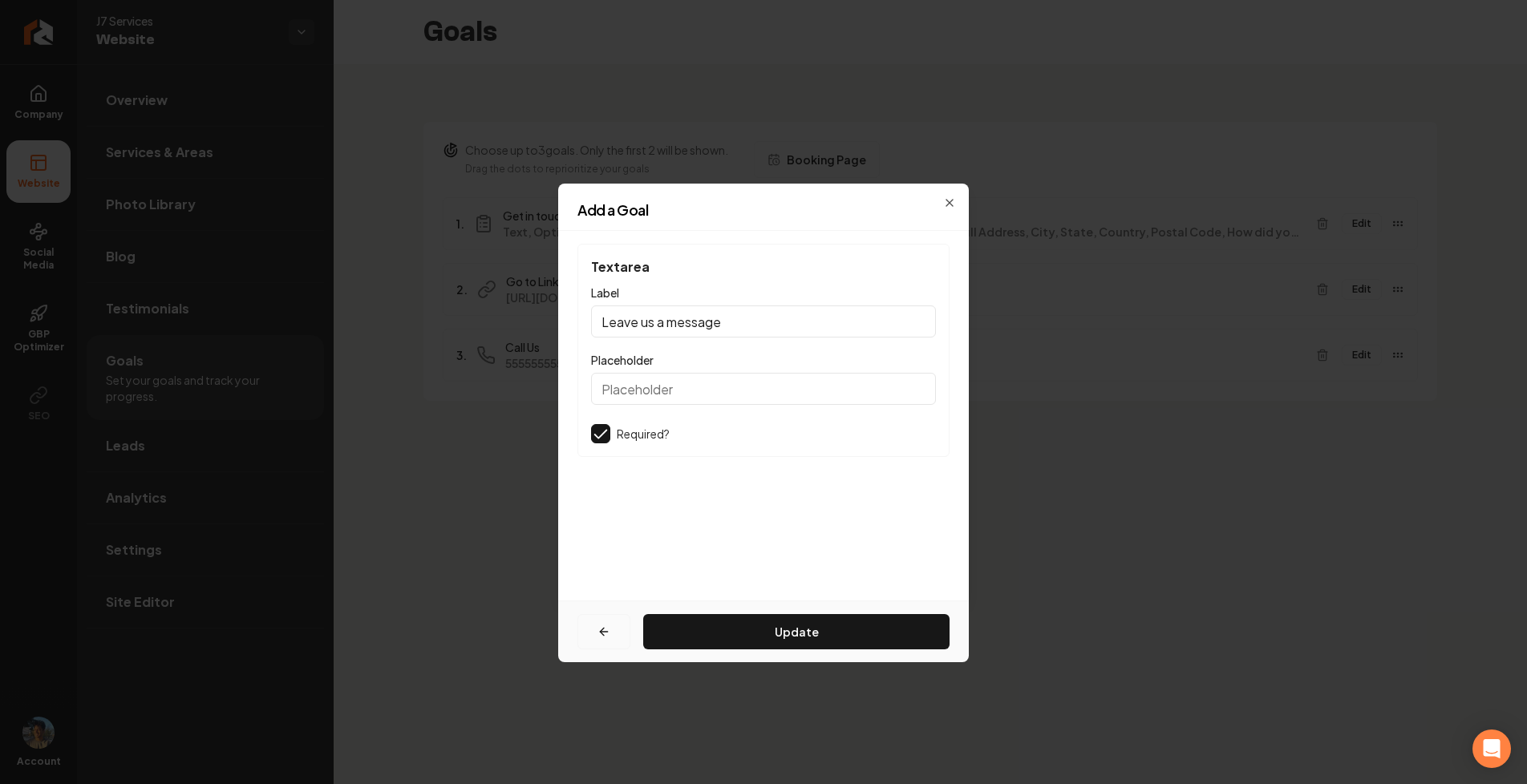
click at [605, 623] on button "button" at bounding box center [603, 631] width 53 height 35
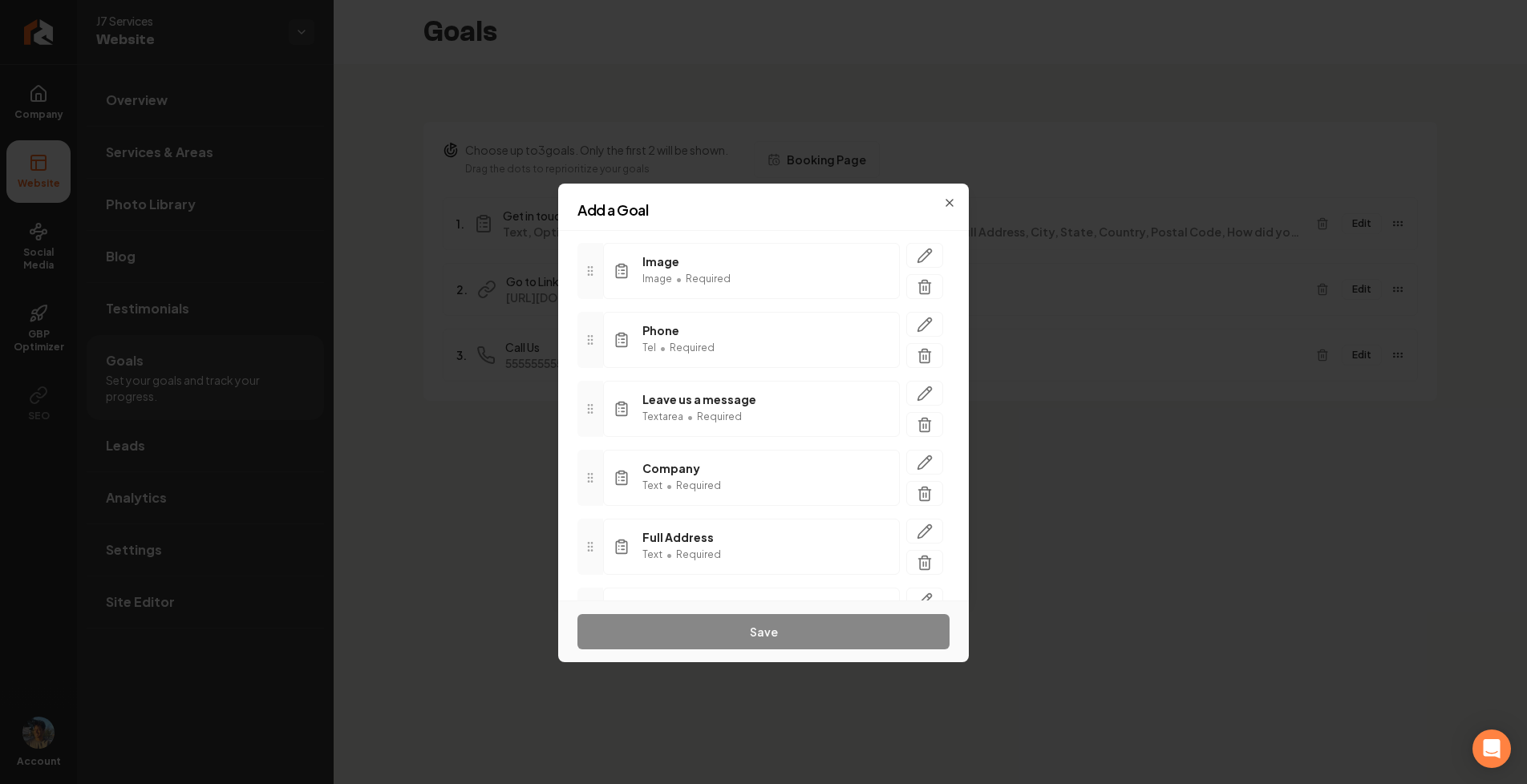
scroll to position [389, 0]
click at [931, 460] on icon "button" at bounding box center [925, 458] width 16 height 16
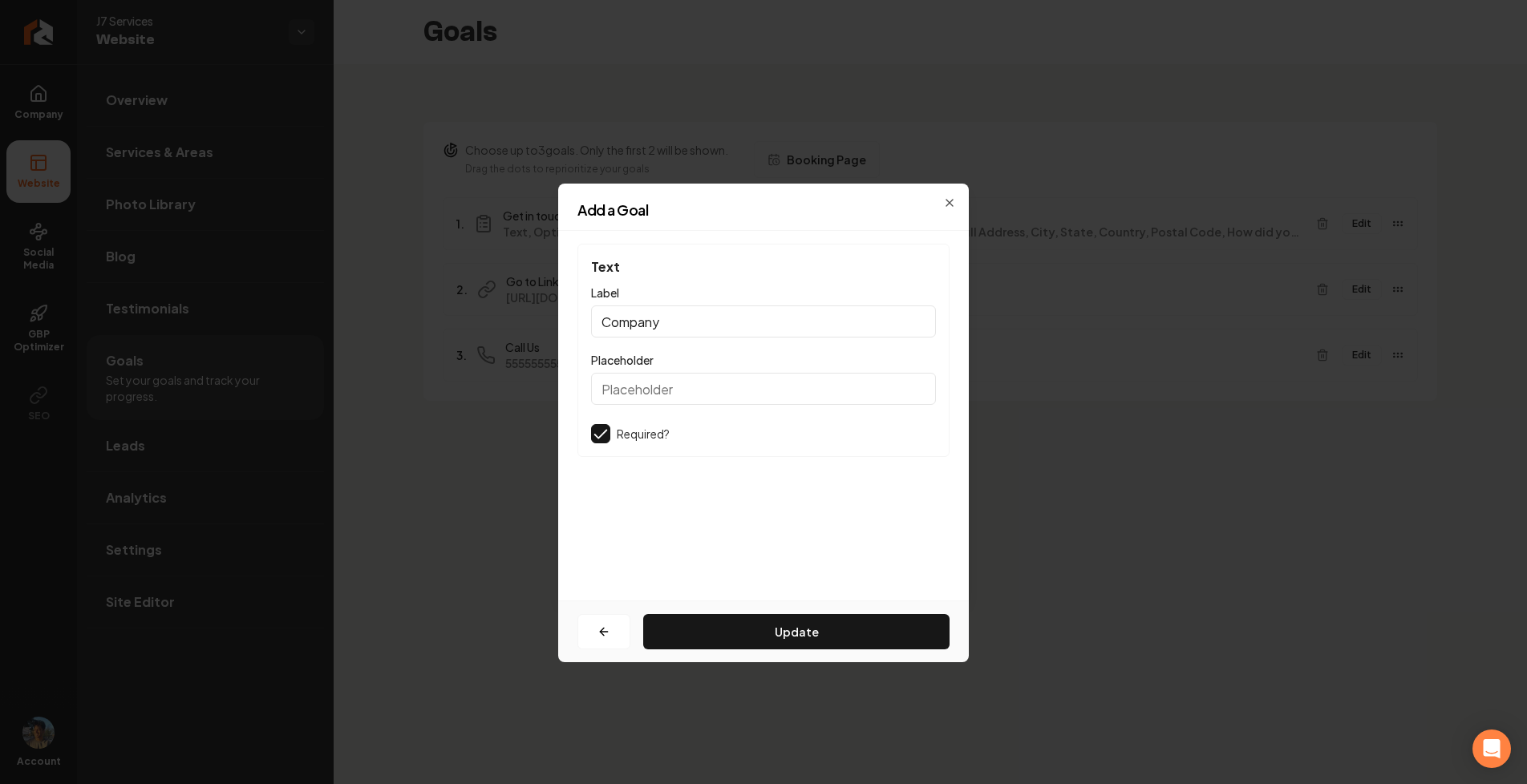
scroll to position [0, 0]
click at [606, 620] on button "button" at bounding box center [603, 631] width 53 height 35
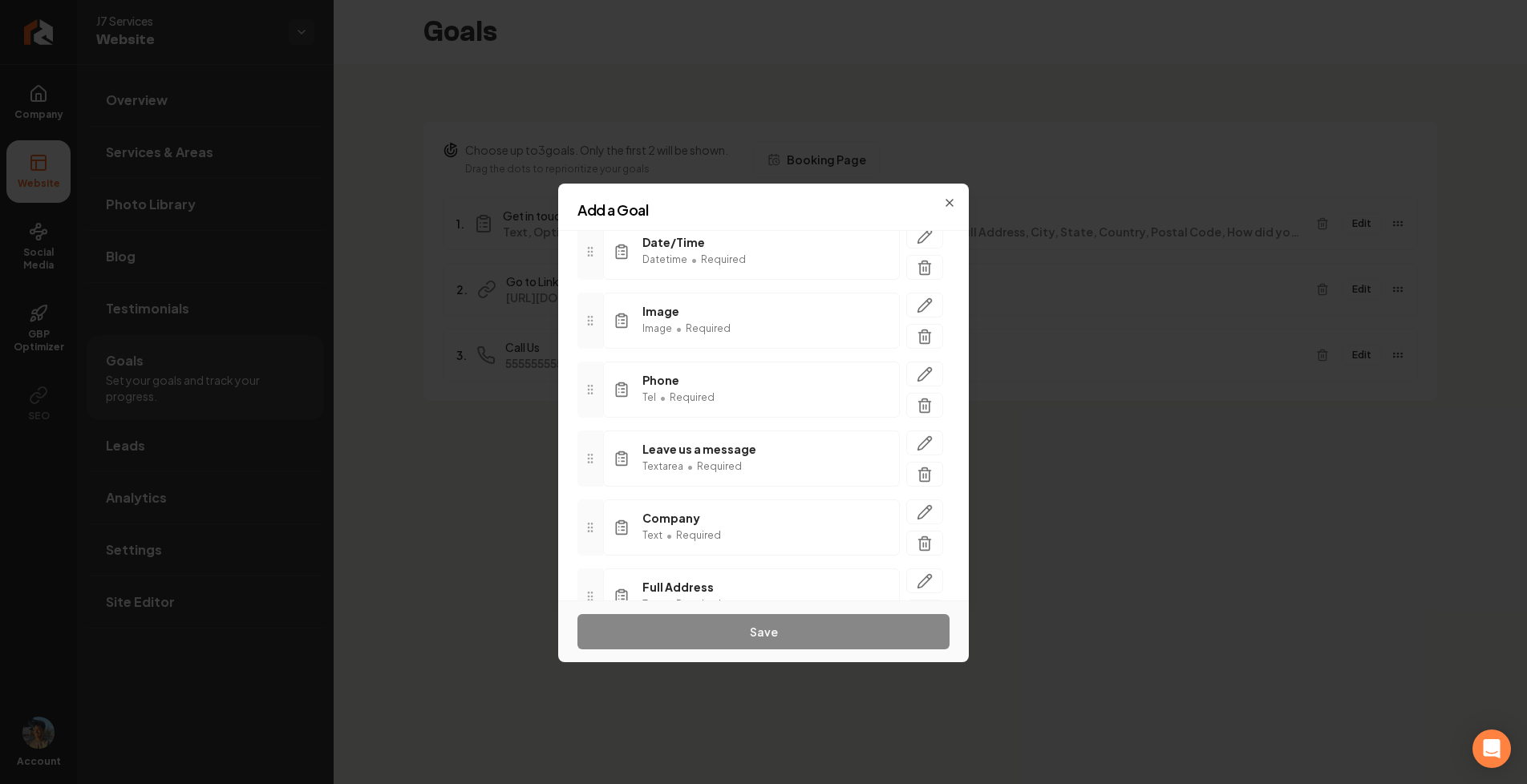
scroll to position [479, 0]
click at [922, 438] on icon "button" at bounding box center [925, 438] width 16 height 16
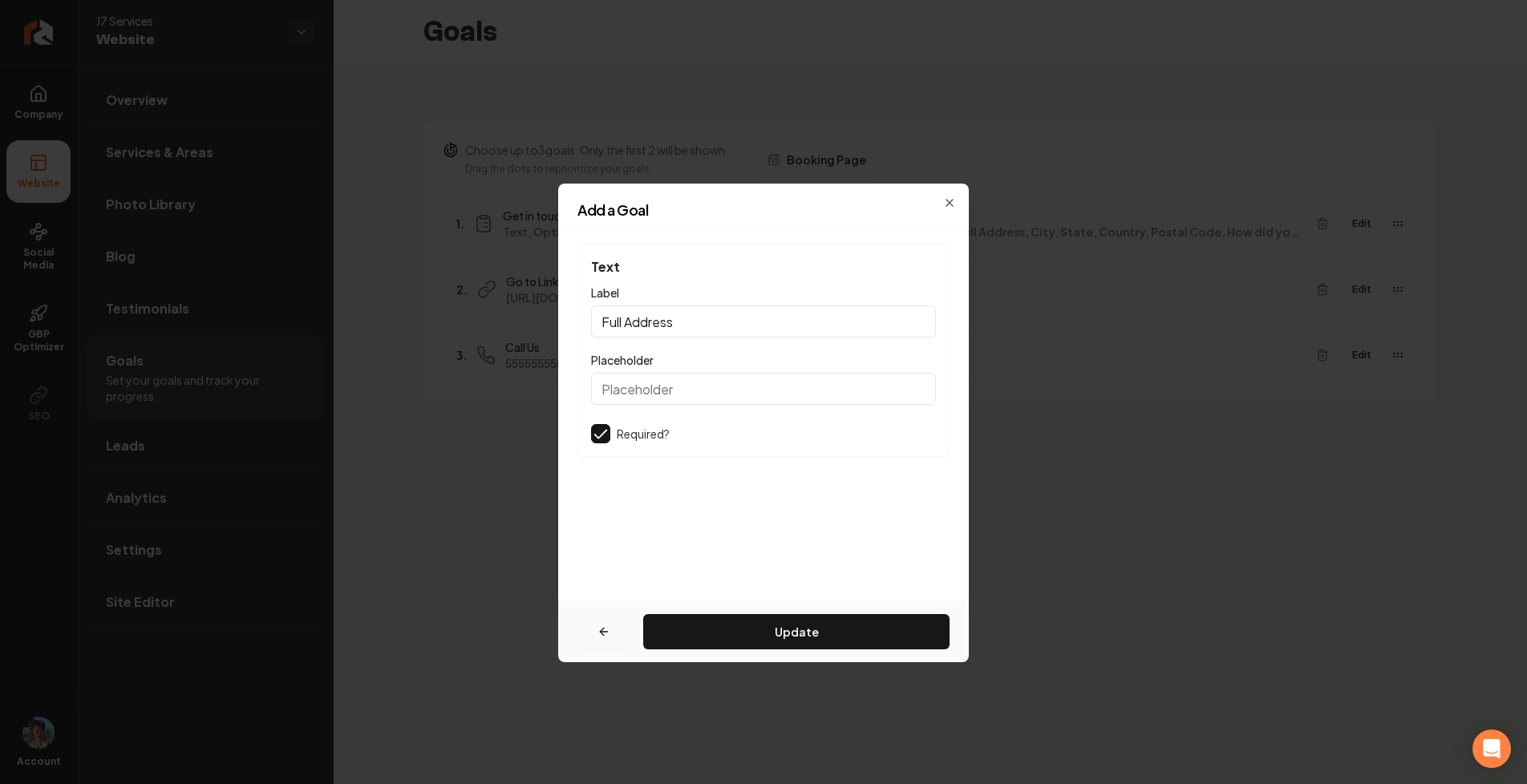
click at [601, 626] on icon "button" at bounding box center [604, 631] width 13 height 13
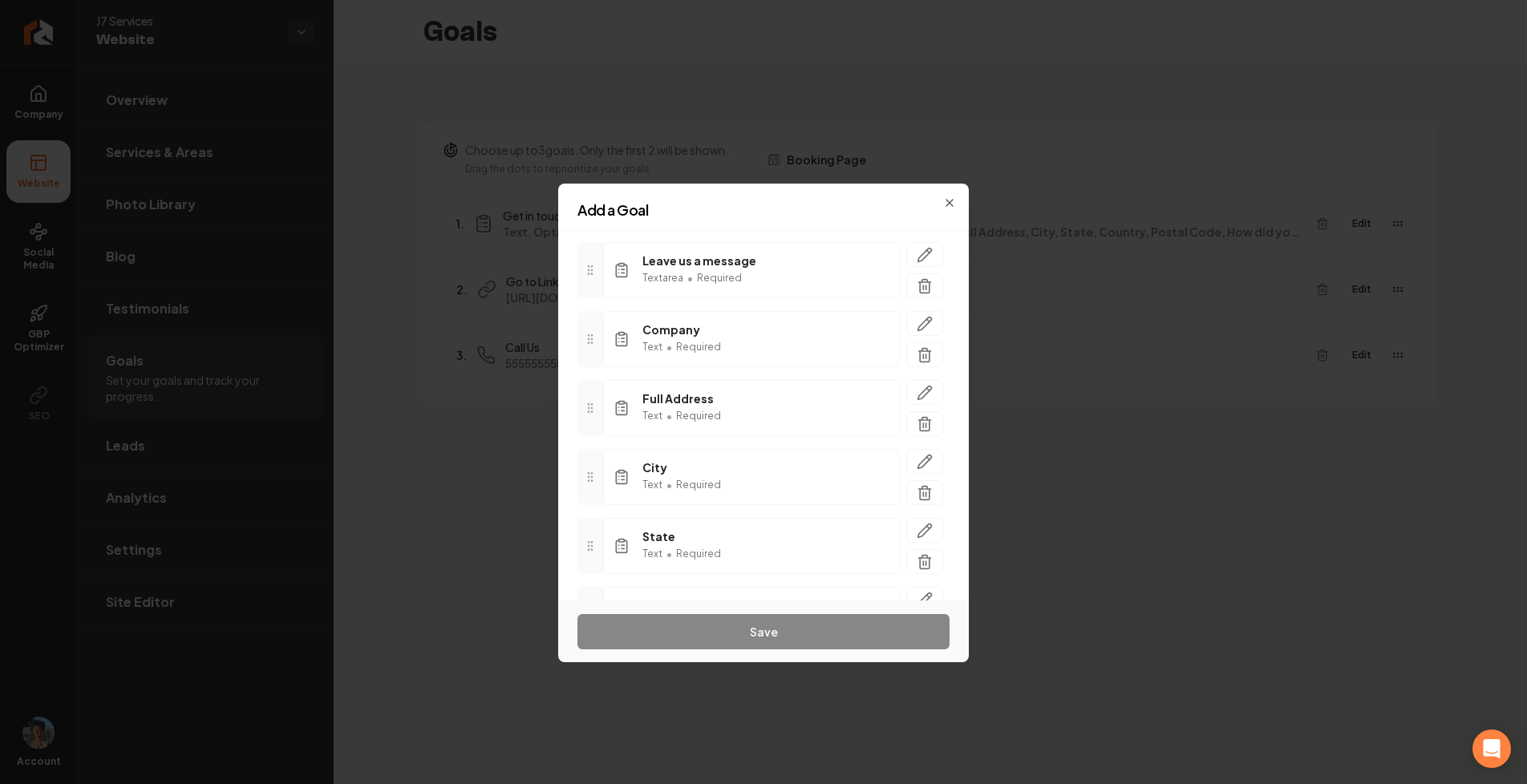
scroll to position [525, 0]
click at [935, 463] on button "button" at bounding box center [924, 460] width 37 height 24
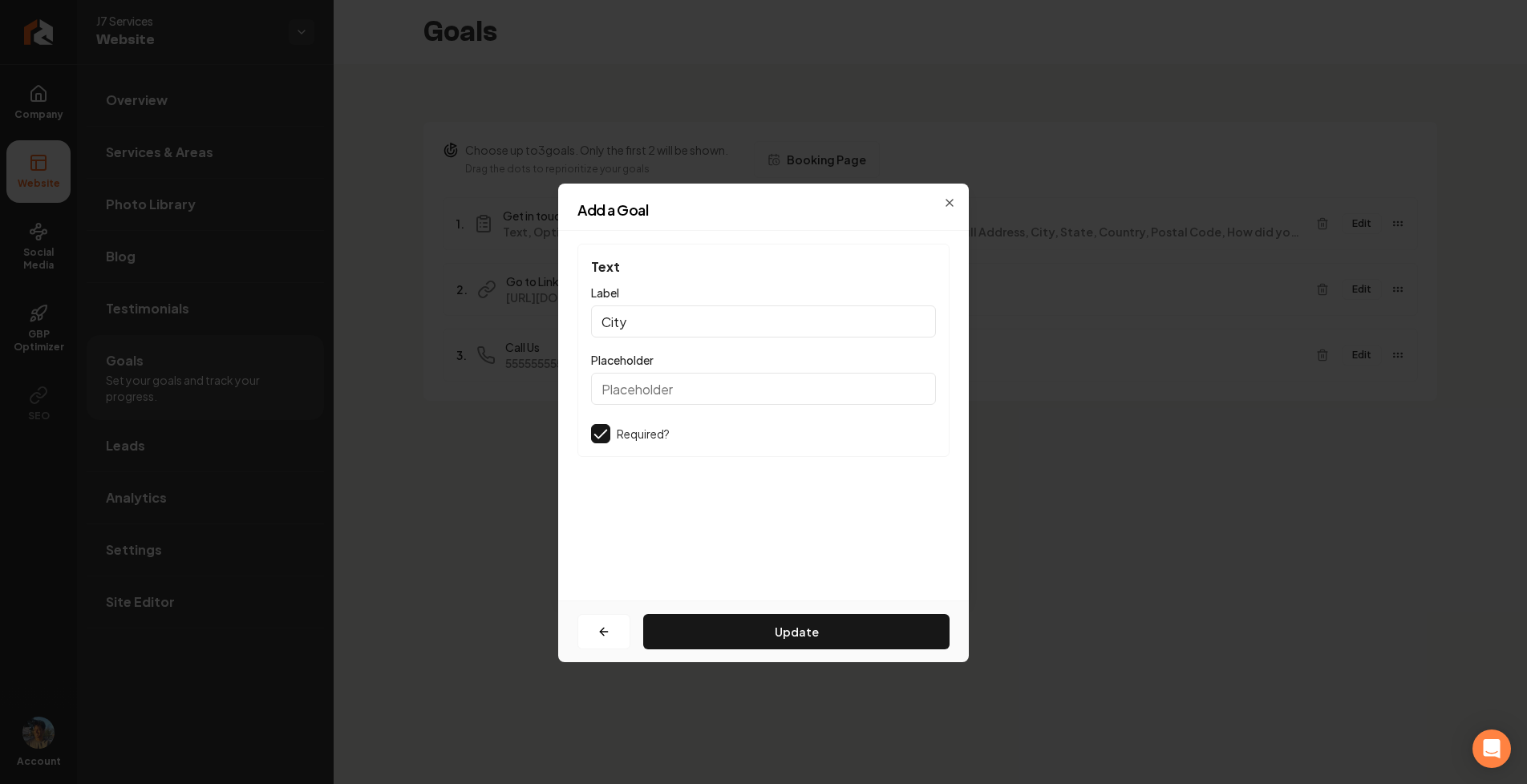
scroll to position [0, 0]
click at [602, 619] on button "button" at bounding box center [603, 631] width 53 height 35
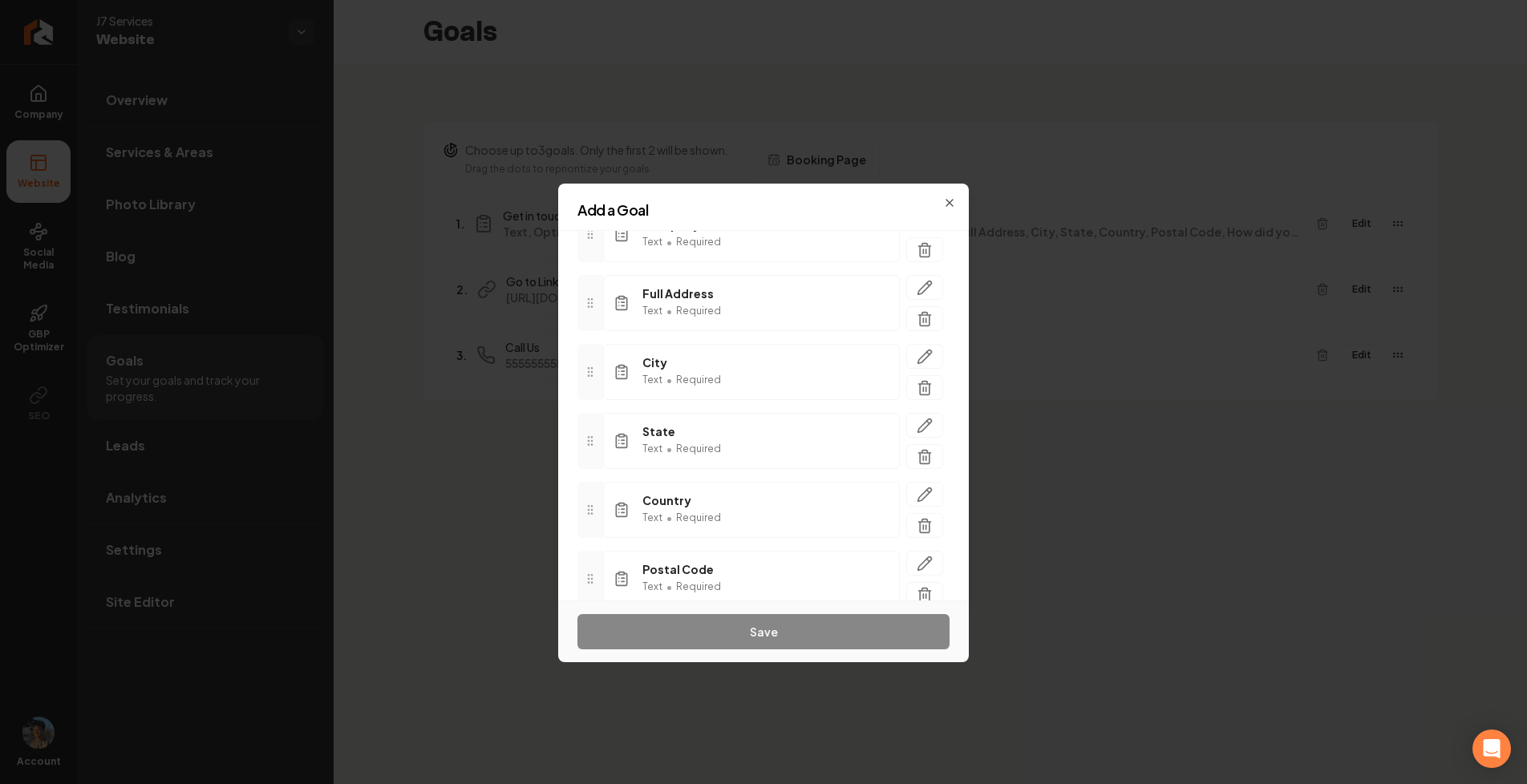
scroll to position [630, 0]
click at [924, 421] on icon "button" at bounding box center [925, 424] width 14 height 14
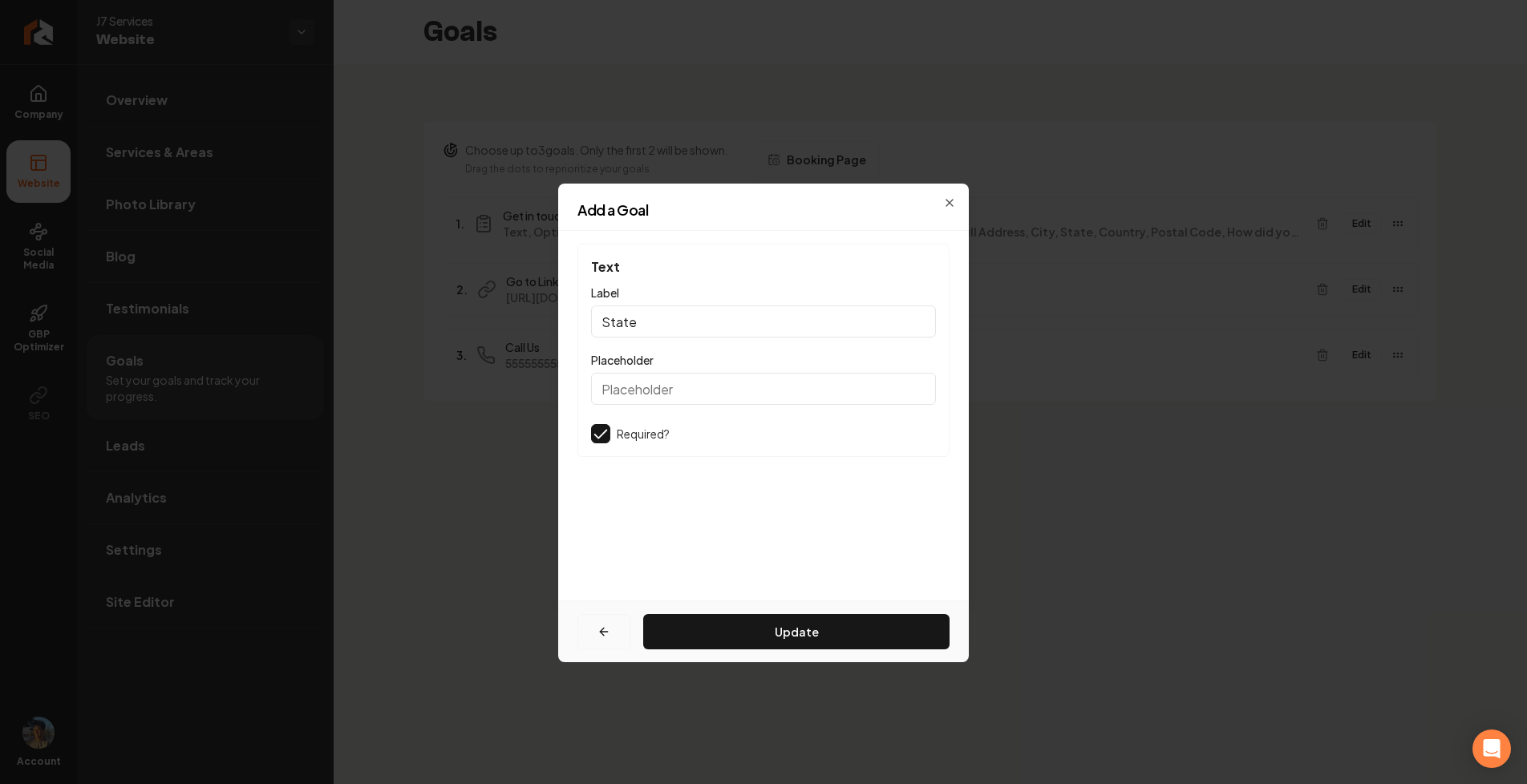
click at [610, 620] on button "button" at bounding box center [603, 631] width 53 height 35
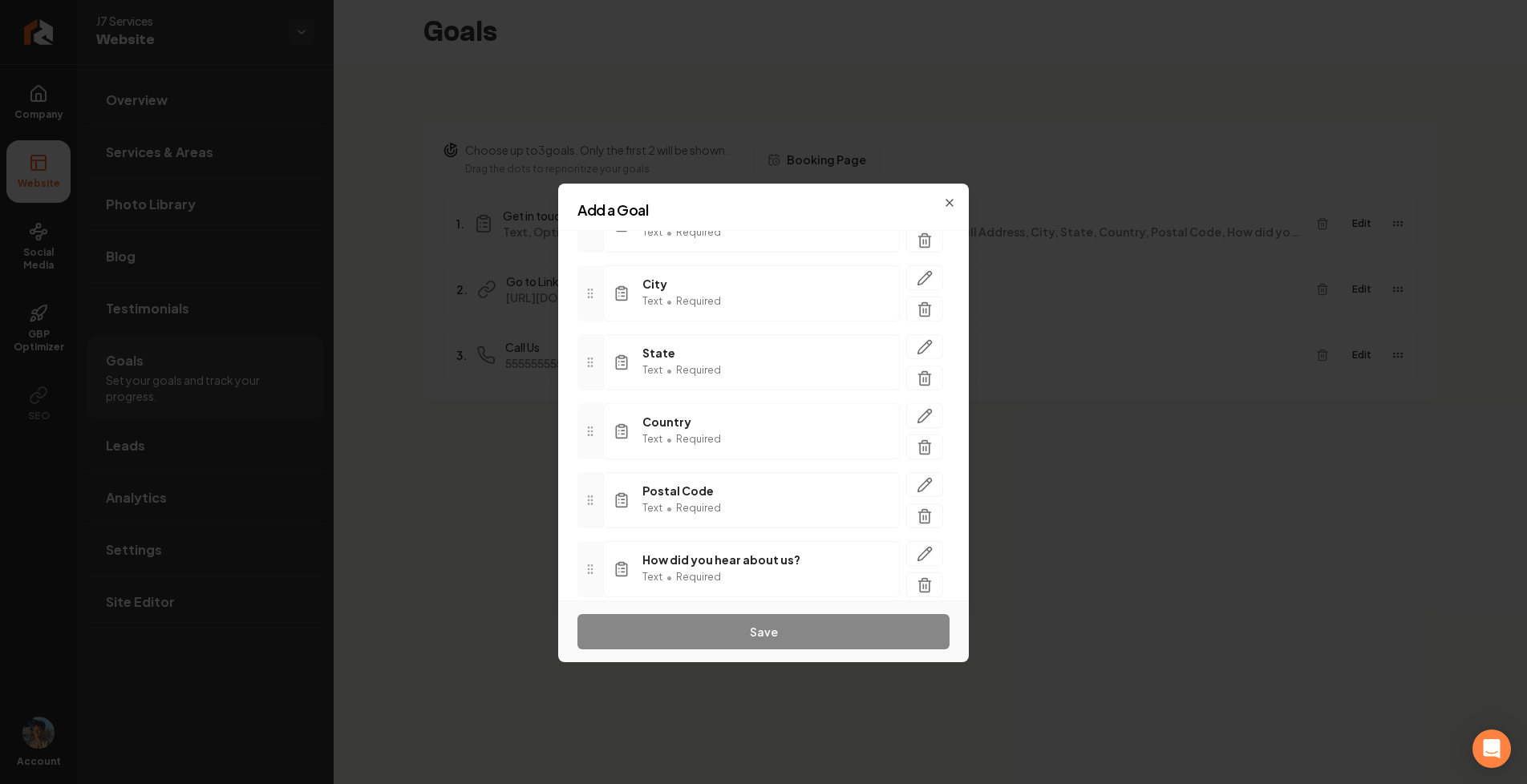
scroll to position [740, 0]
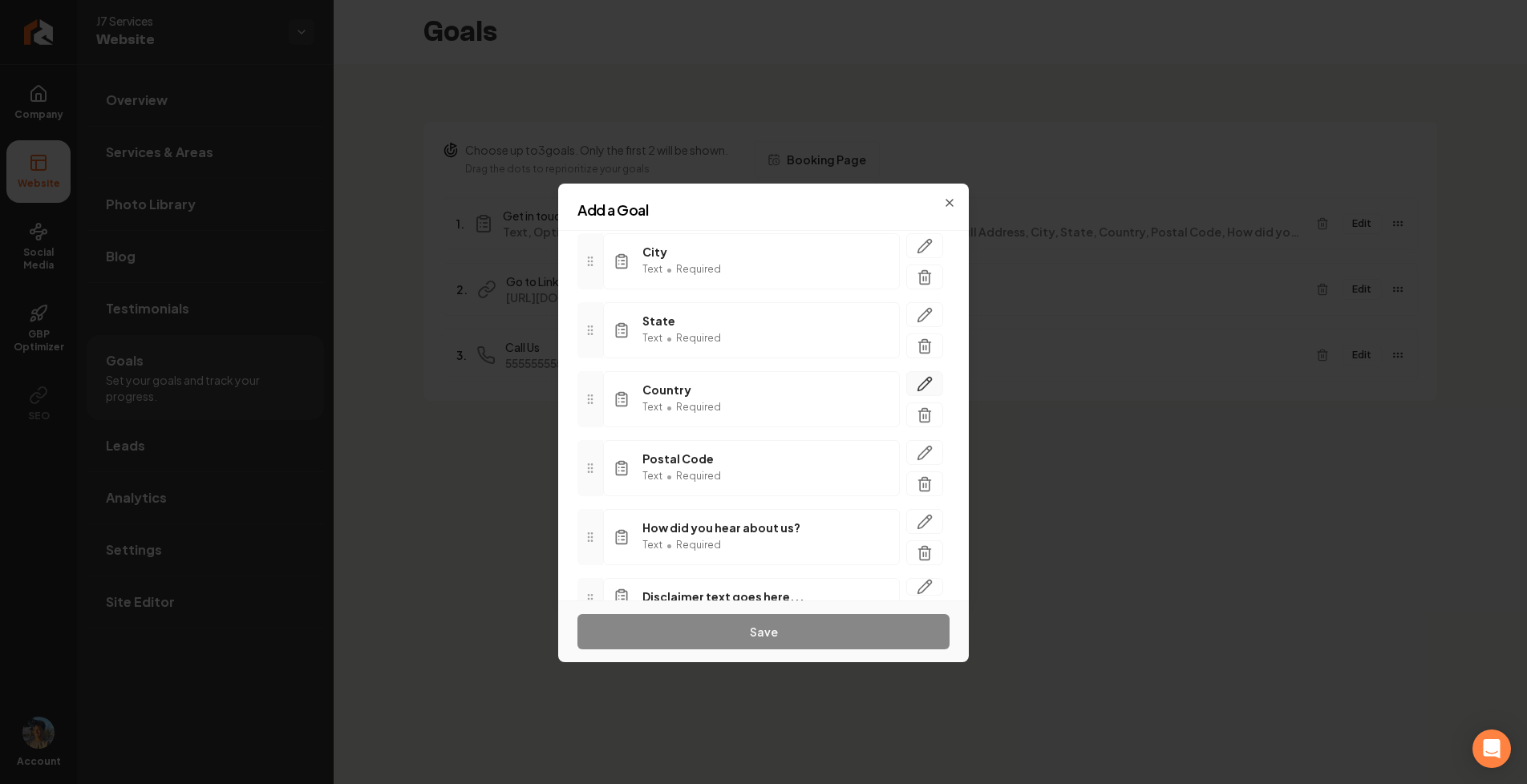
click at [926, 382] on icon "button" at bounding box center [925, 384] width 16 height 16
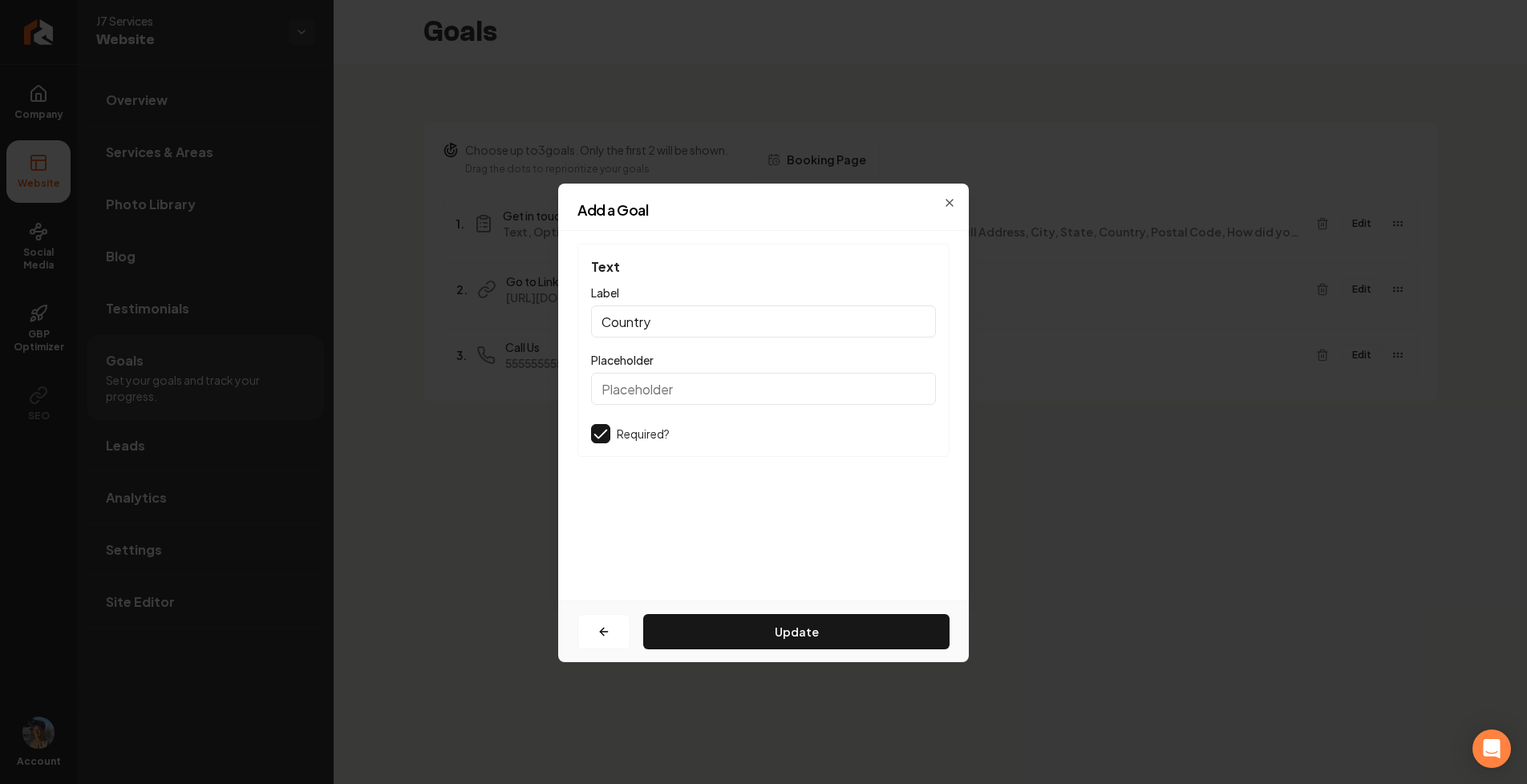
scroll to position [0, 0]
click at [597, 629] on icon "button" at bounding box center [604, 631] width 13 height 13
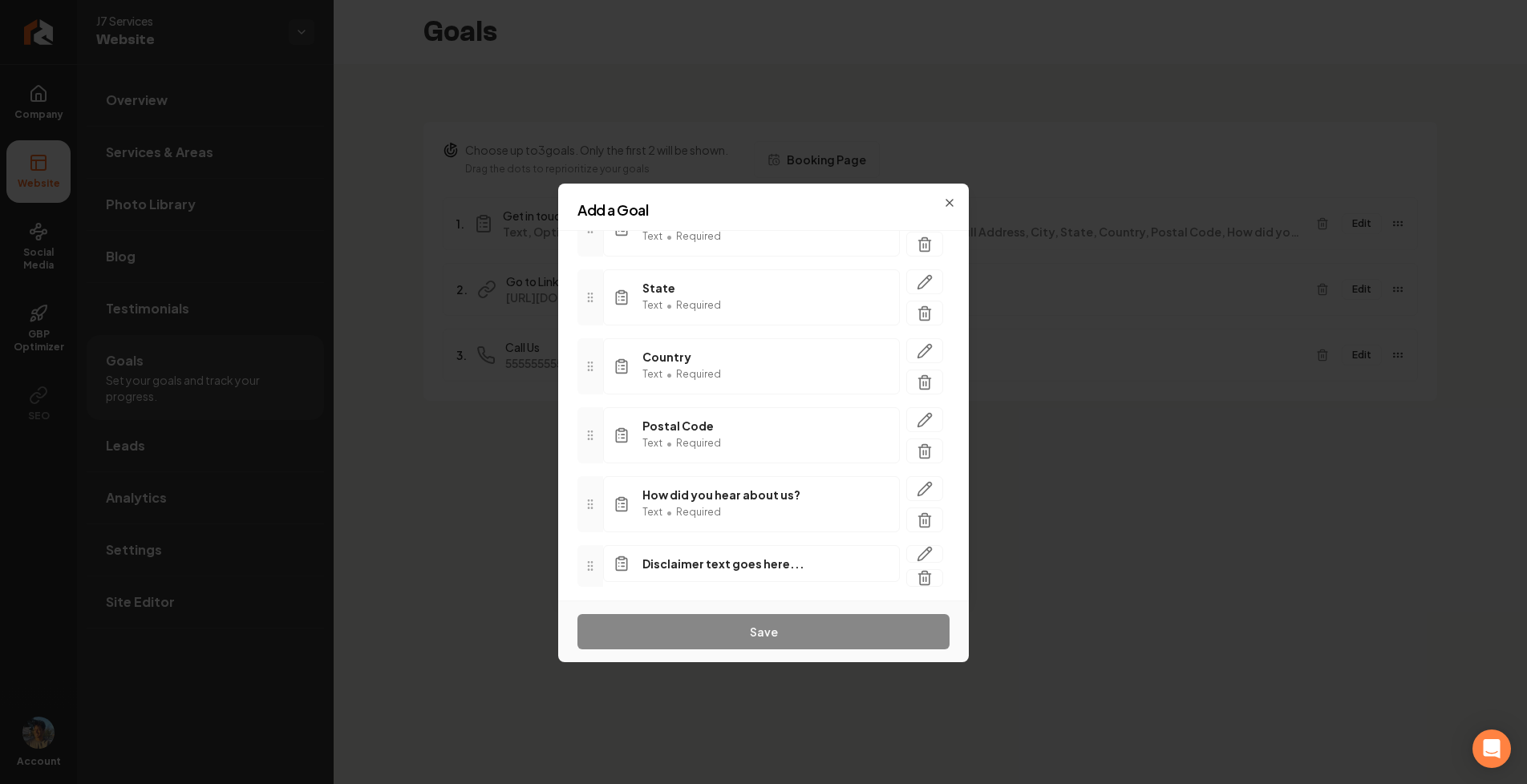
scroll to position [779, 0]
click at [923, 405] on icon "button" at bounding box center [925, 414] width 16 height 16
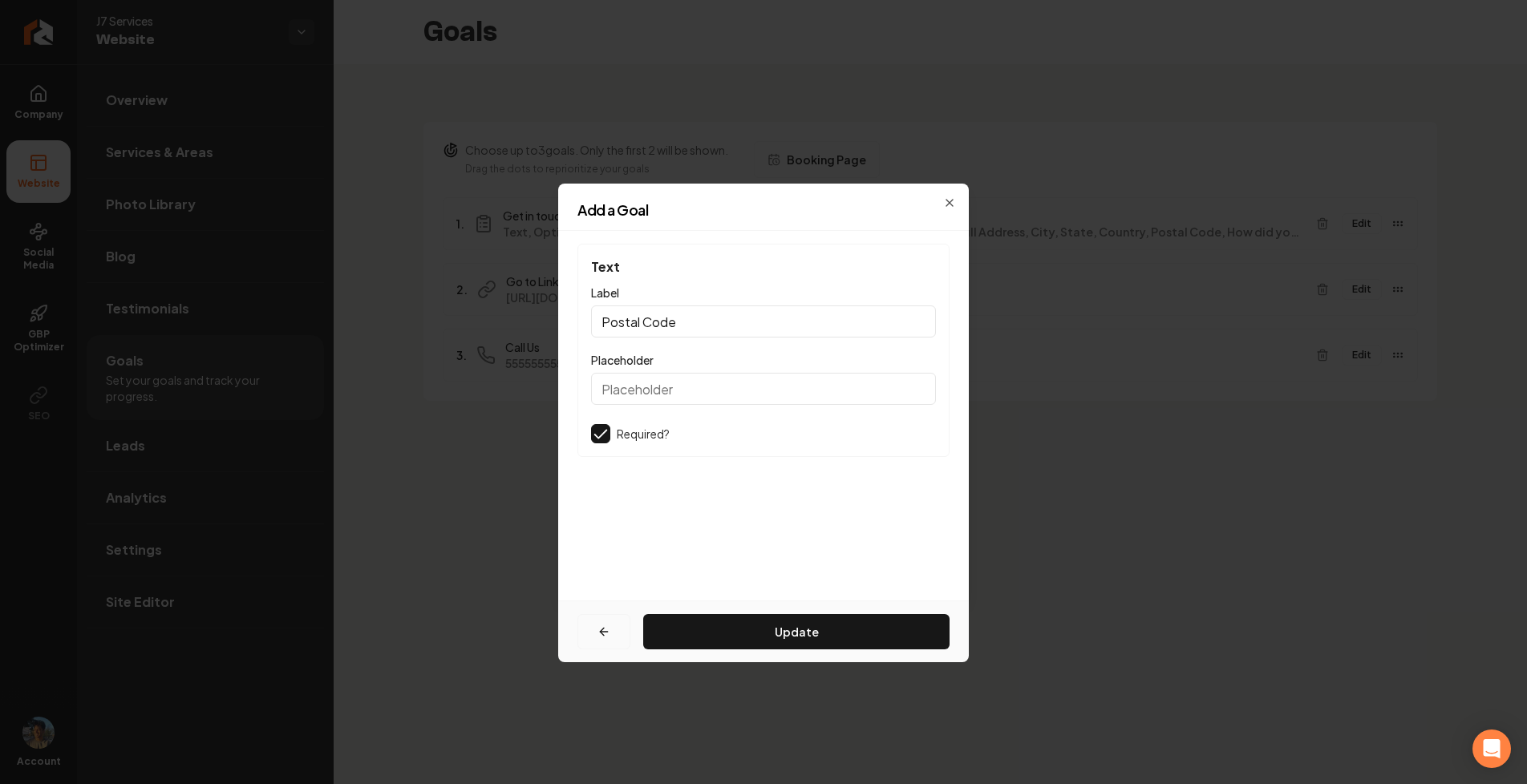
click at [604, 627] on icon "button" at bounding box center [604, 631] width 13 height 13
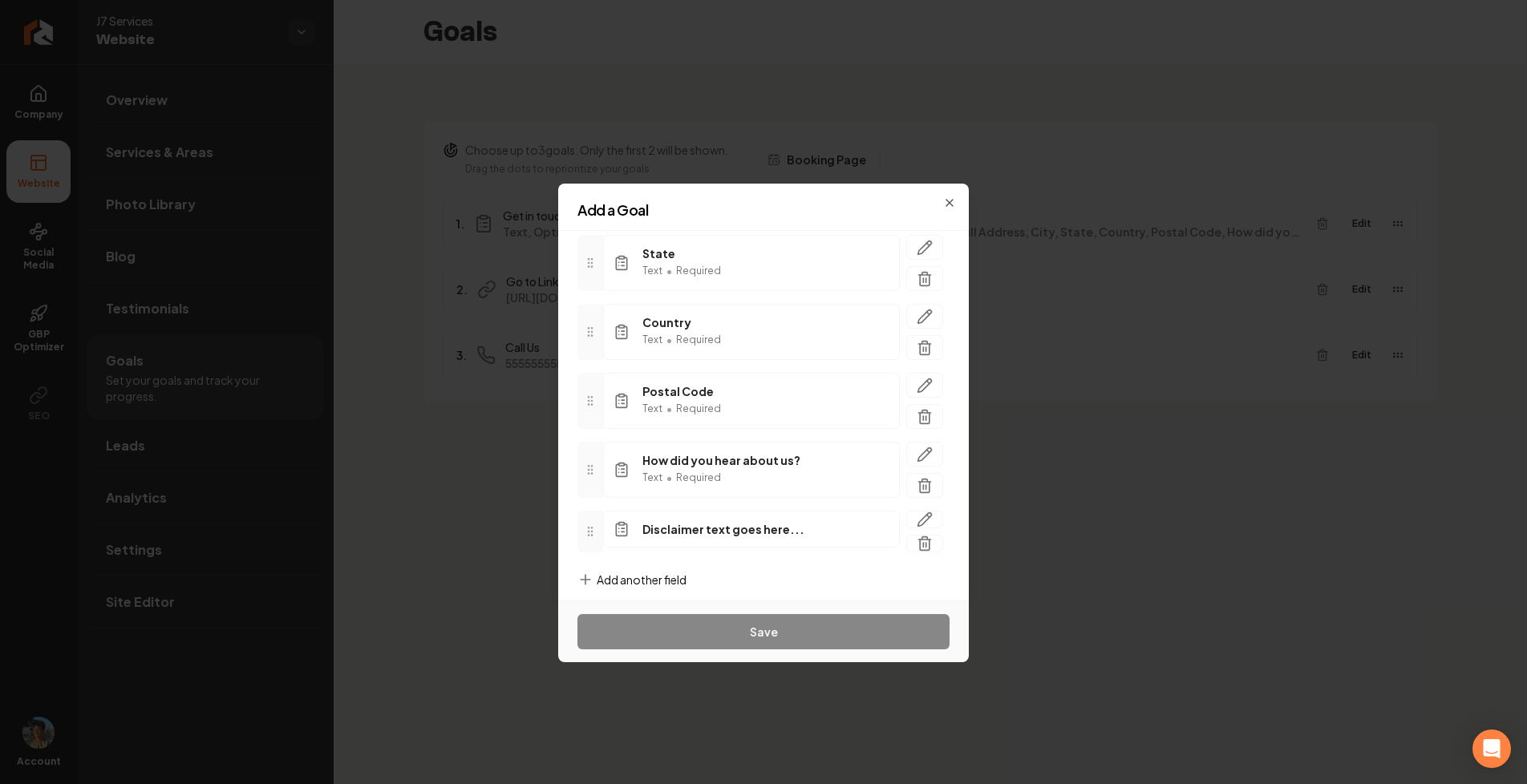
scroll to position [820, 0]
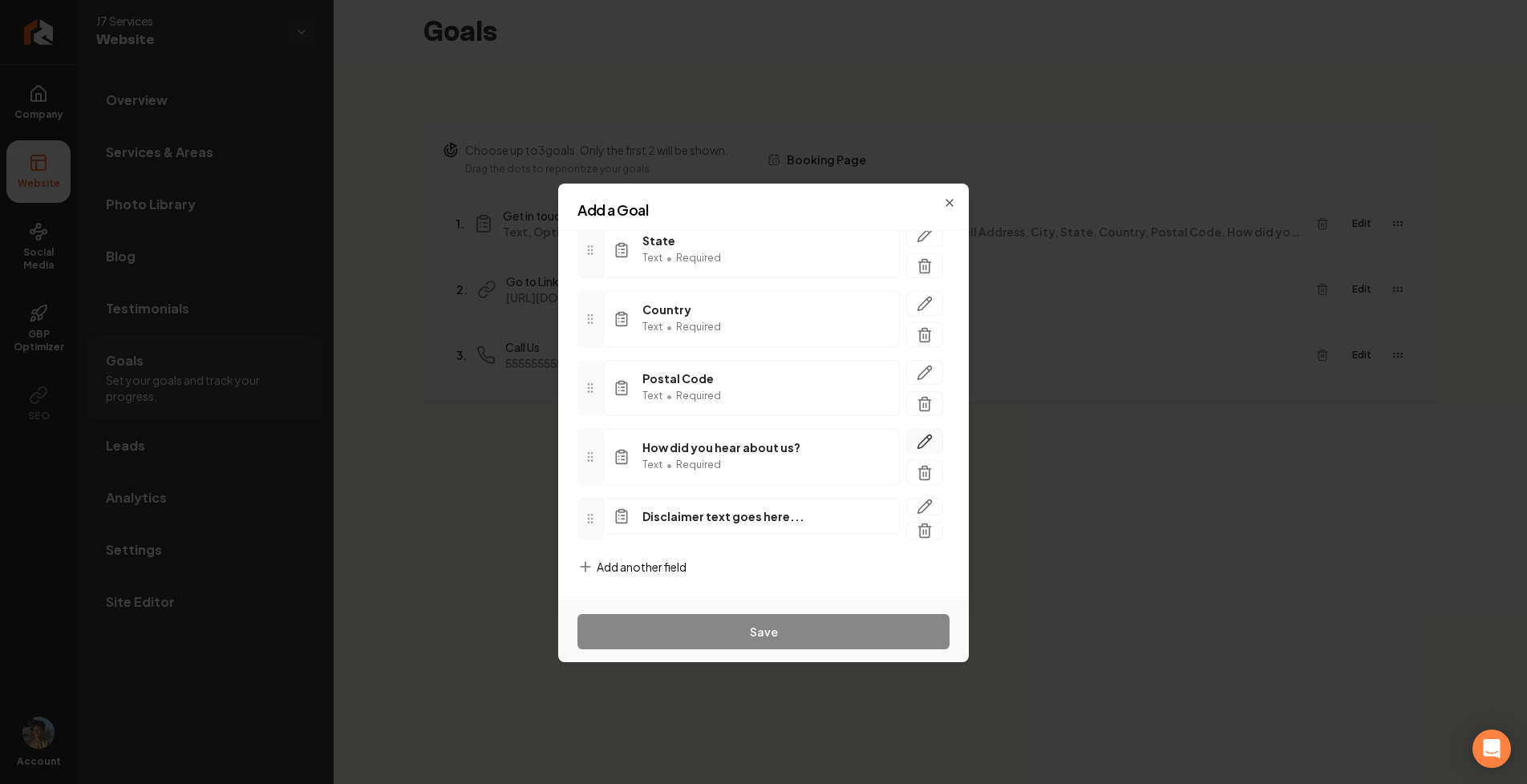
click at [930, 435] on icon "button" at bounding box center [925, 441] width 14 height 14
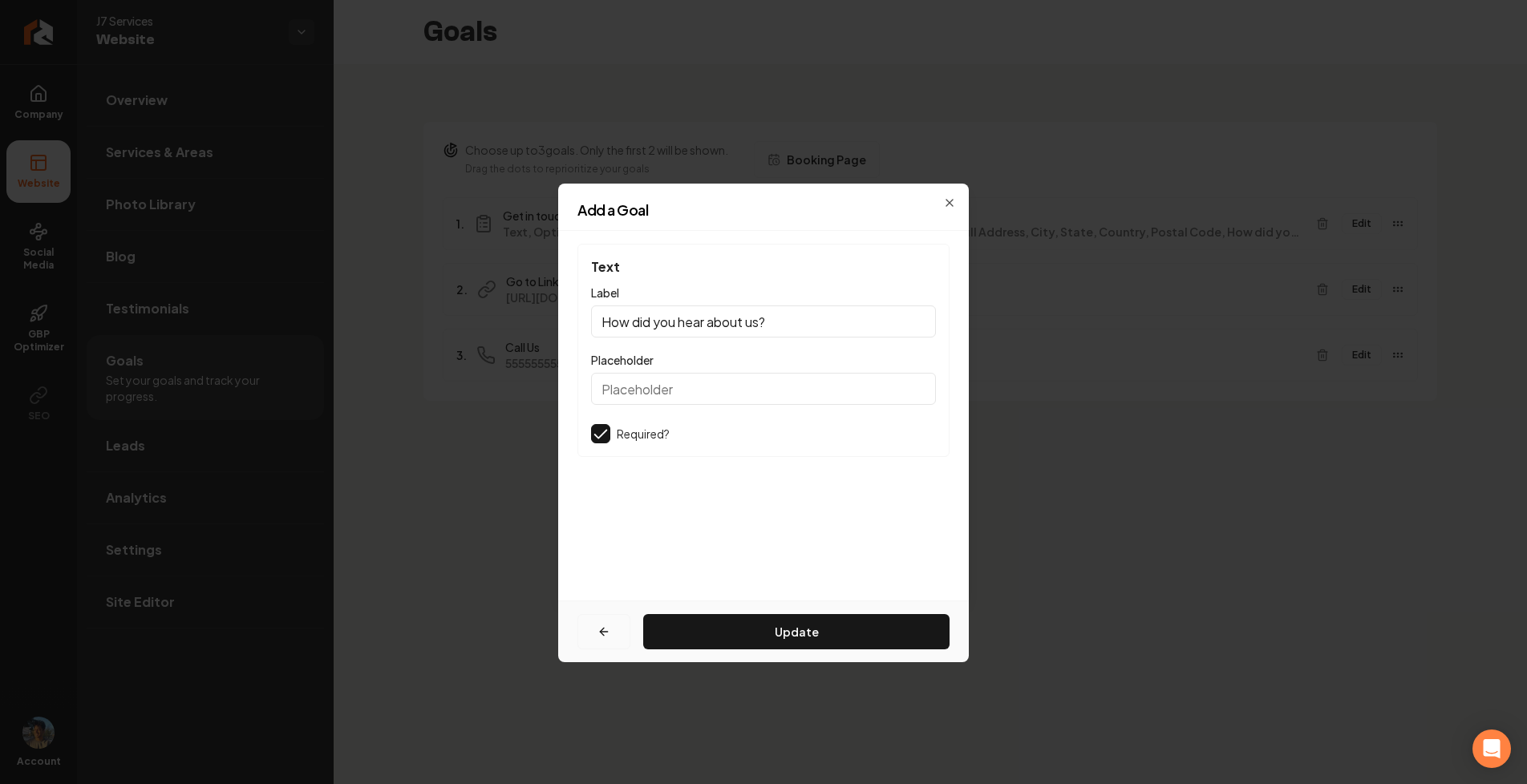
click at [608, 642] on button "button" at bounding box center [603, 631] width 53 height 35
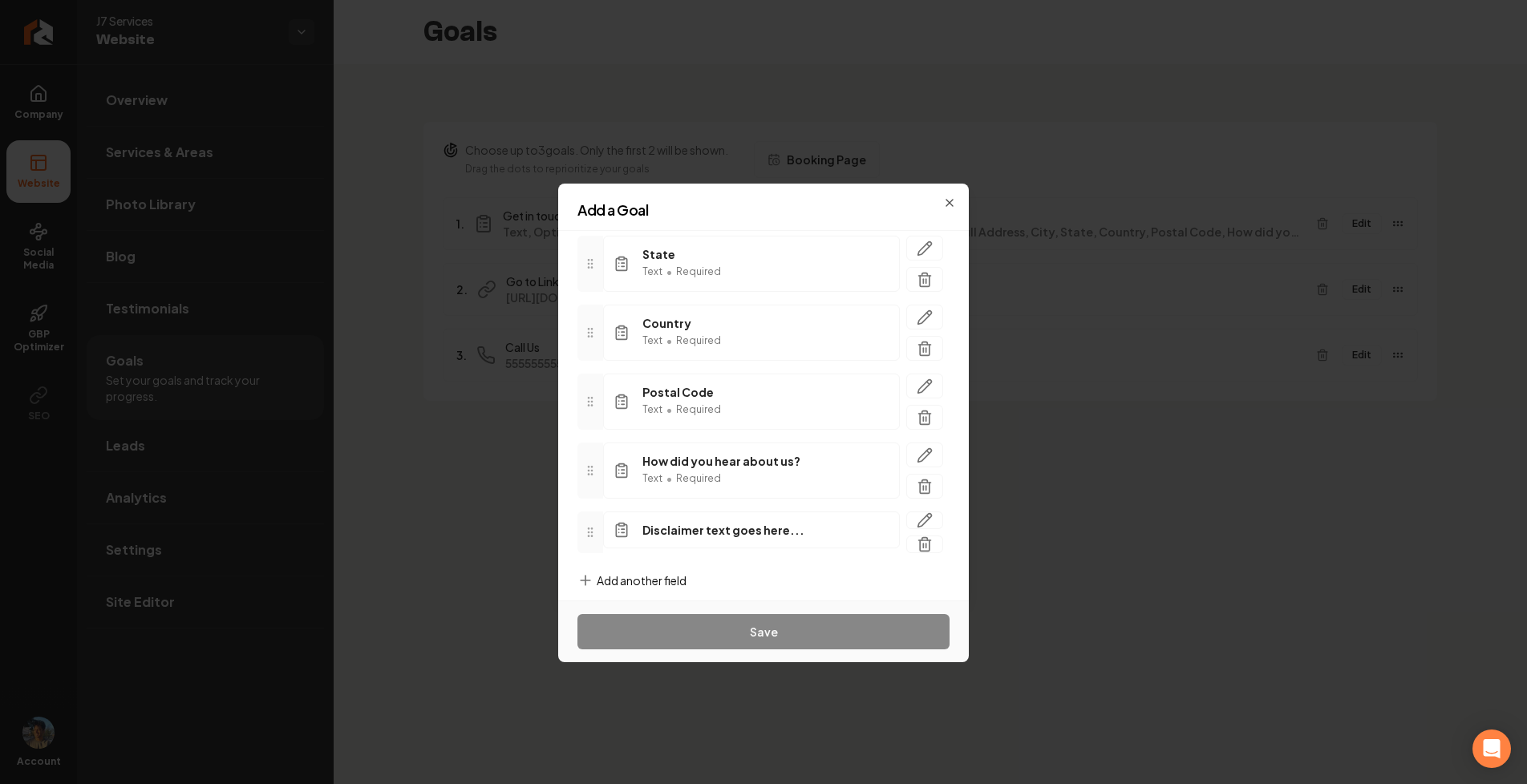
scroll to position [820, 0]
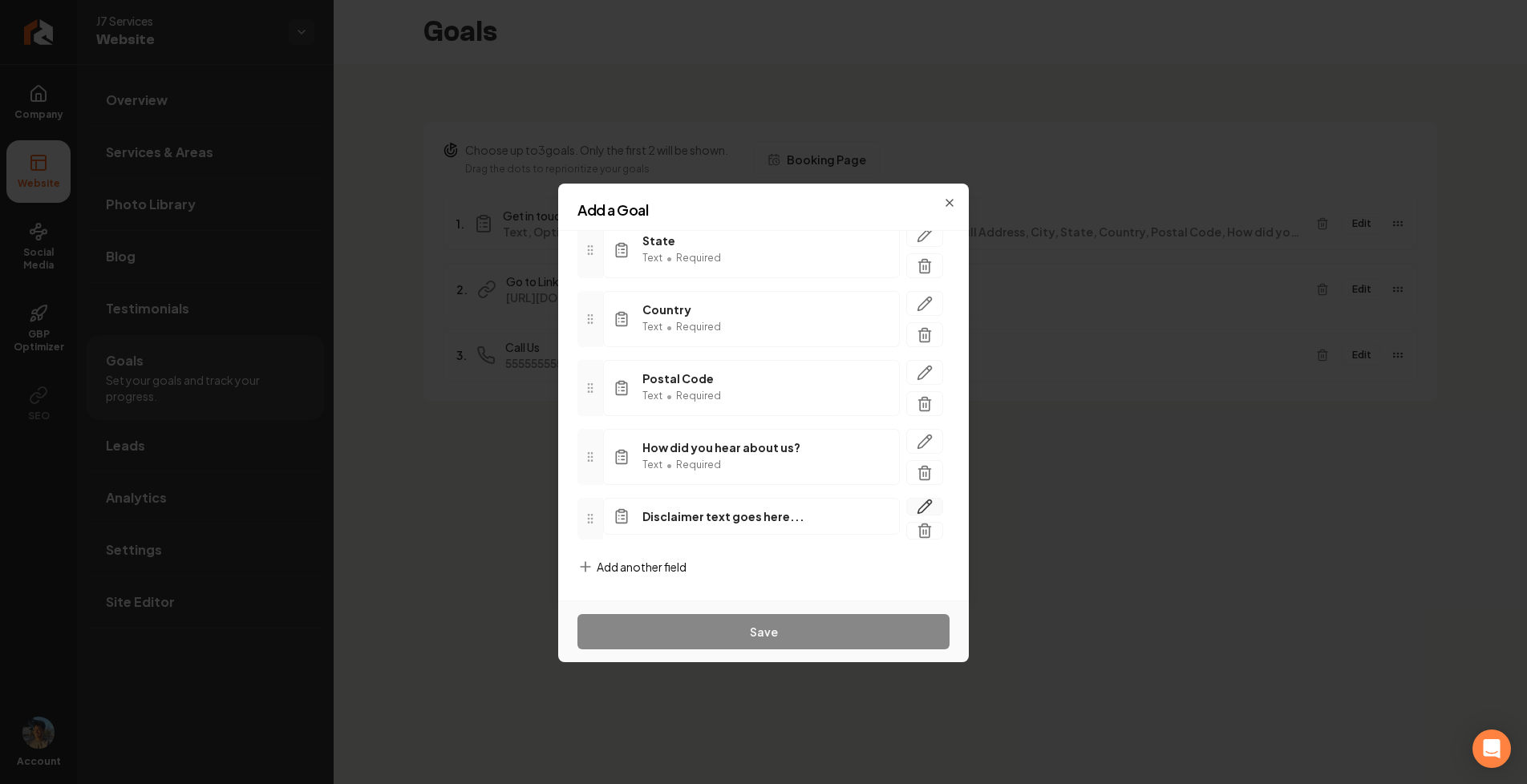
click at [922, 506] on icon "button" at bounding box center [925, 507] width 14 height 14
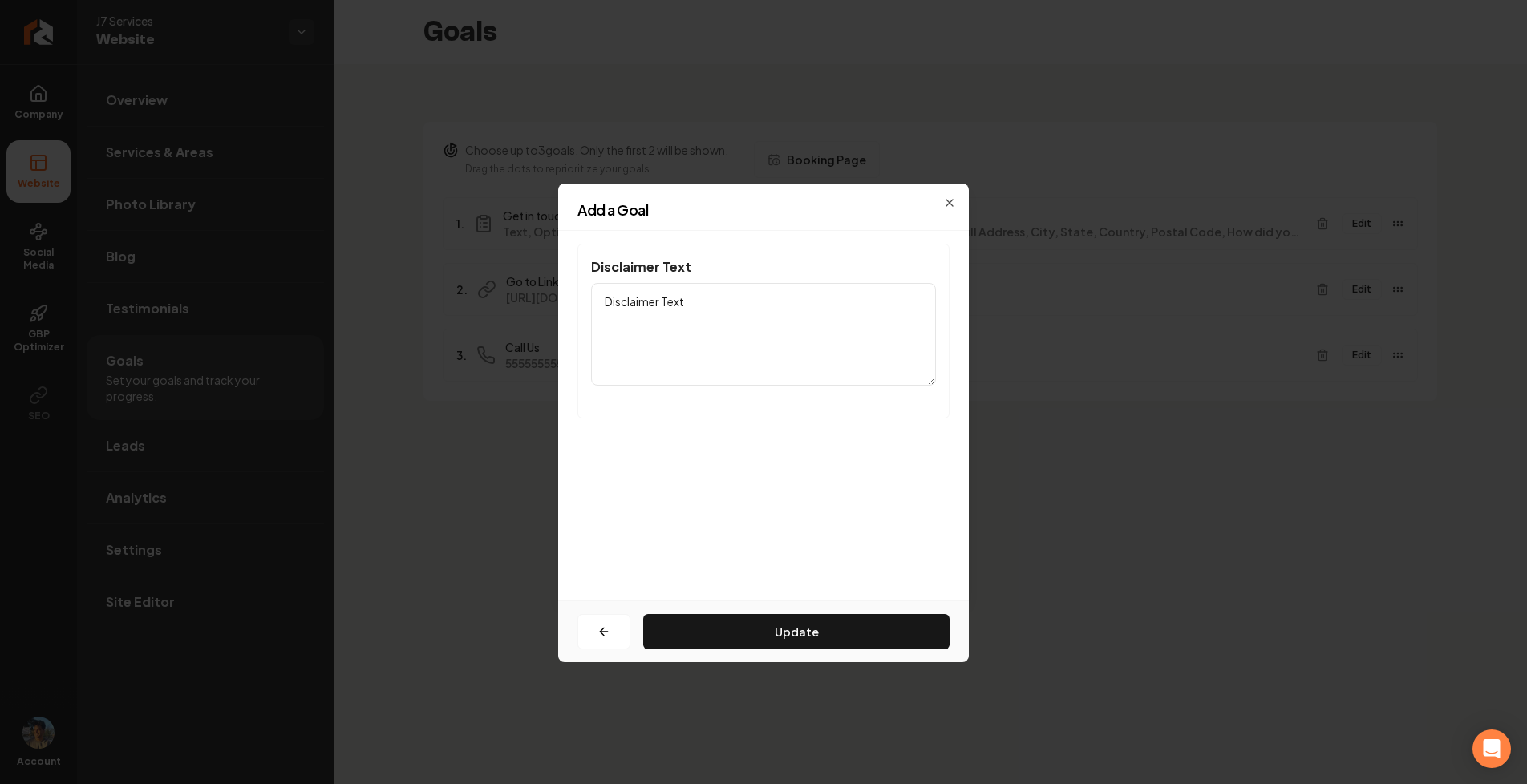
scroll to position [0, 0]
click at [593, 634] on button "button" at bounding box center [603, 631] width 53 height 35
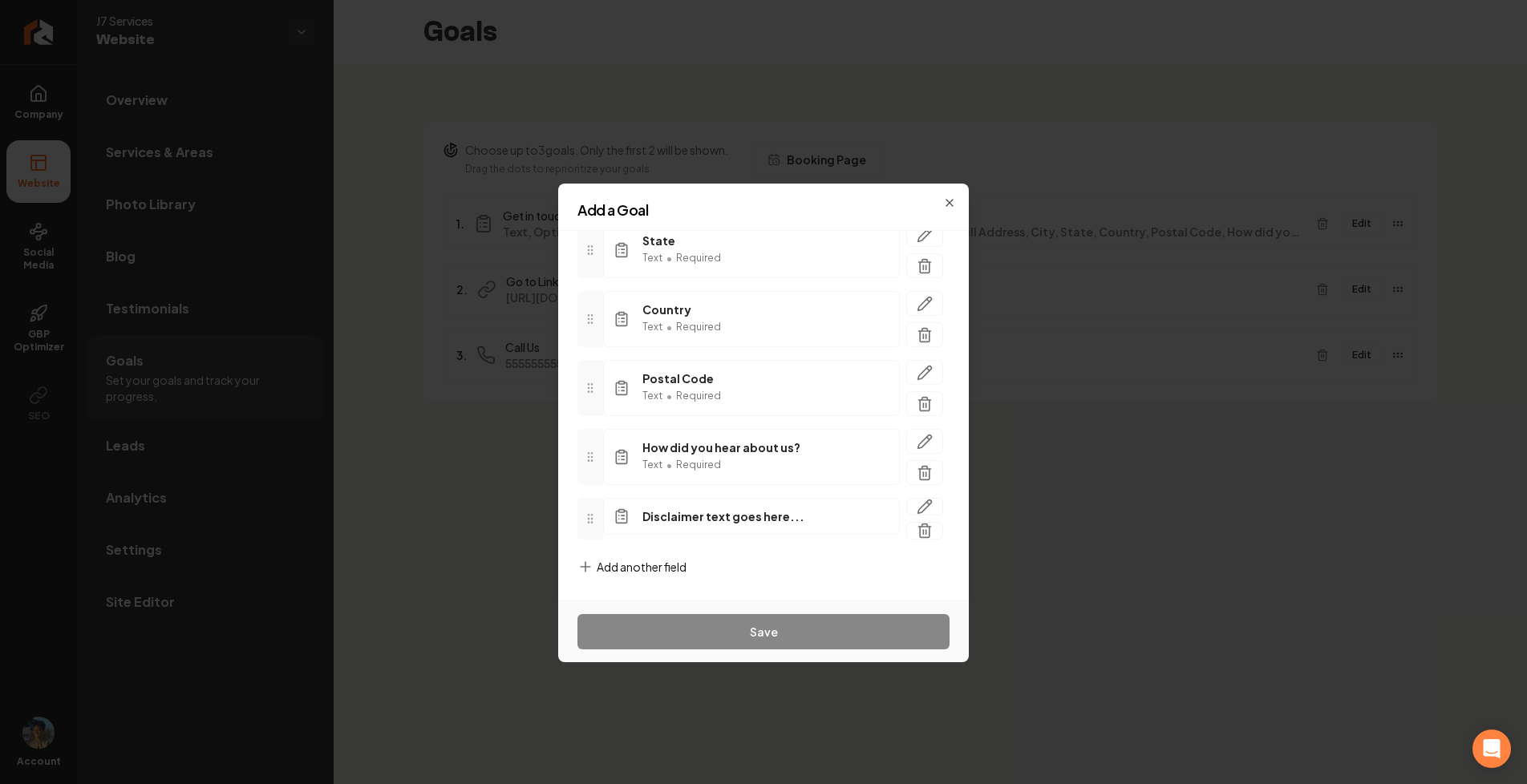
click at [666, 565] on span "Add another field" at bounding box center [641, 567] width 90 height 16
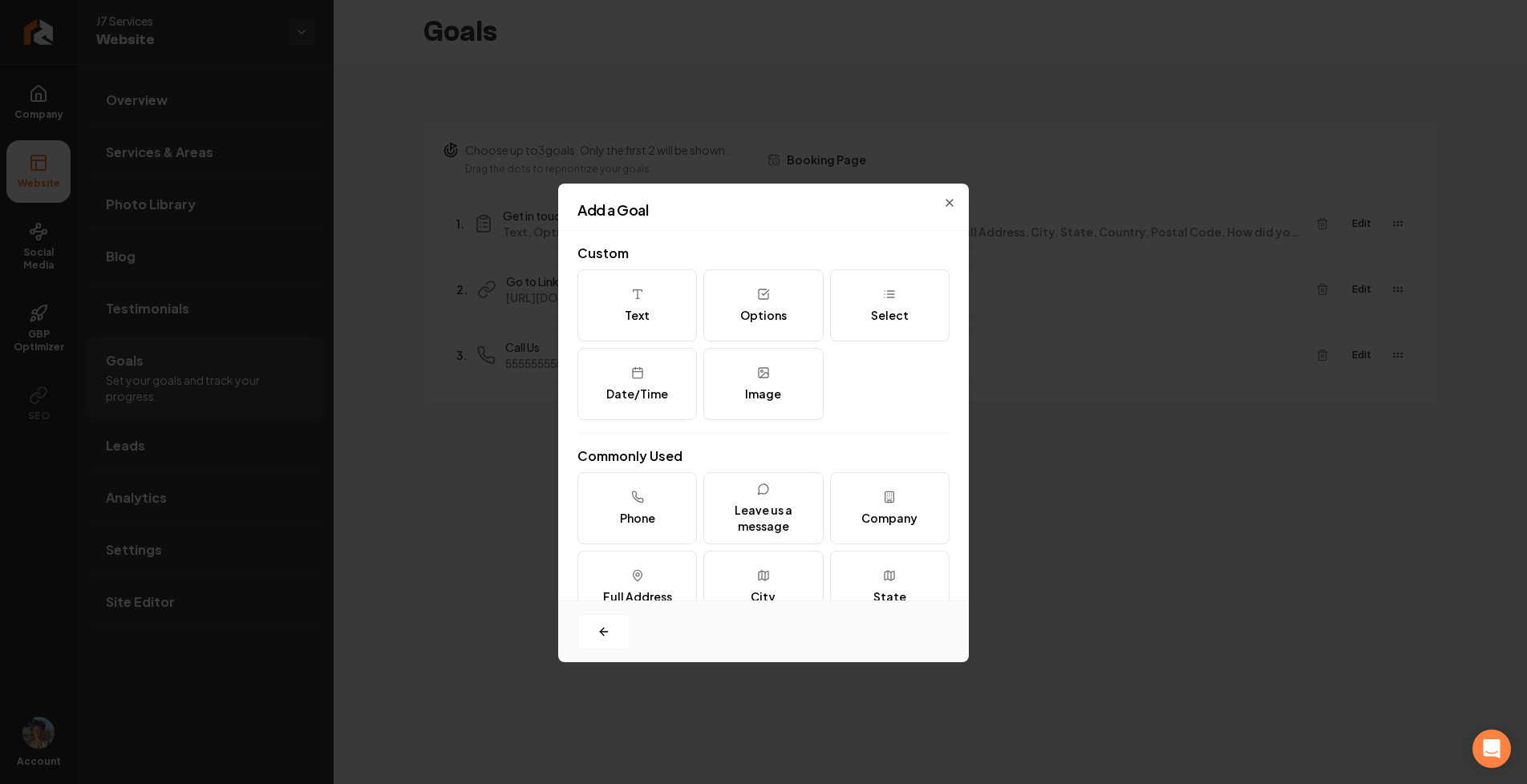
click at [949, 204] on div "Add a Goal" at bounding box center [763, 217] width 411 height 28
click at [953, 206] on div "Add a Goal" at bounding box center [763, 217] width 411 height 28
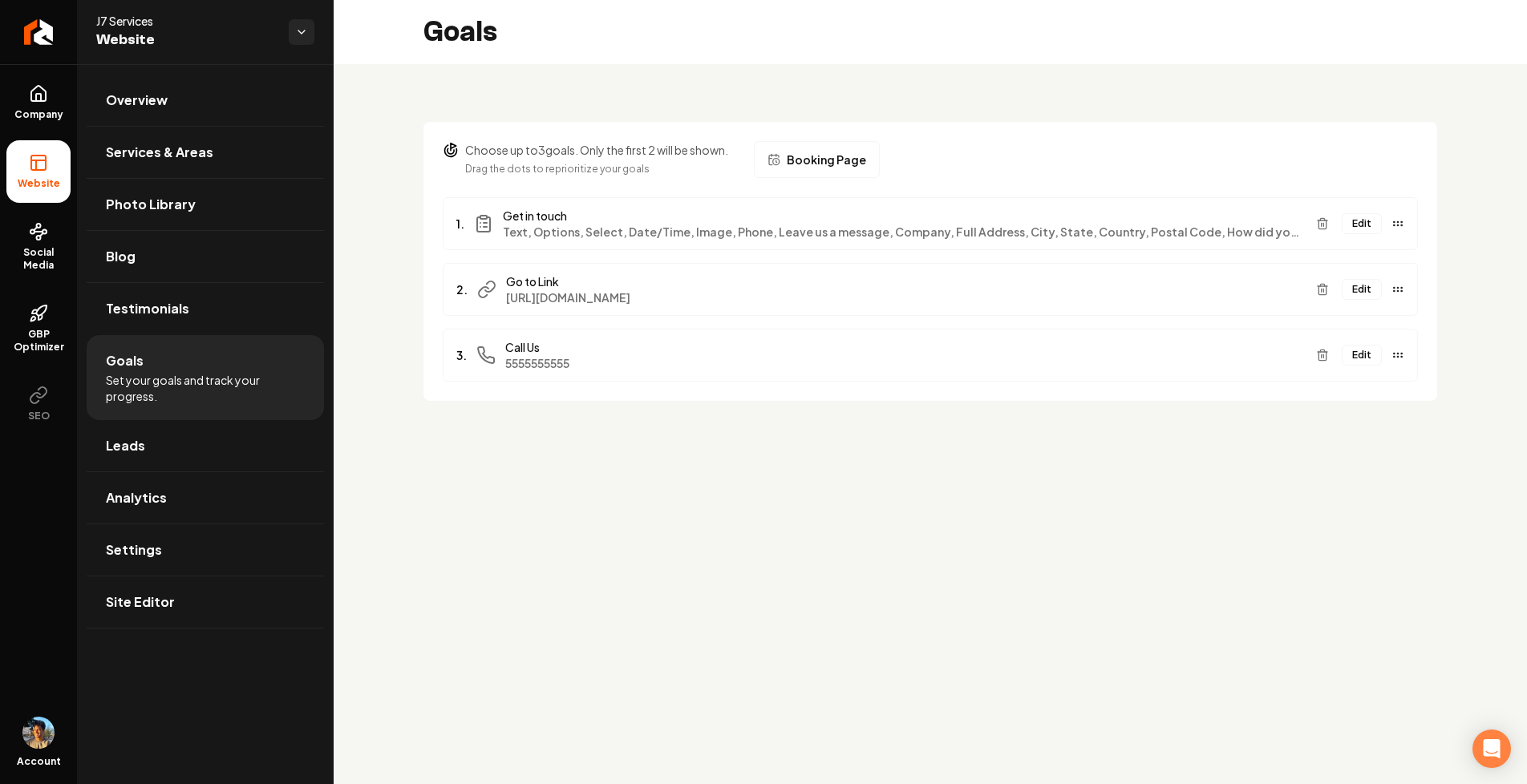
click at [539, 285] on span "Go to Link" at bounding box center [904, 281] width 797 height 16
click at [1365, 290] on button "Edit" at bounding box center [1361, 290] width 40 height 21
click at [1356, 286] on button "Edit" at bounding box center [1361, 290] width 40 height 21
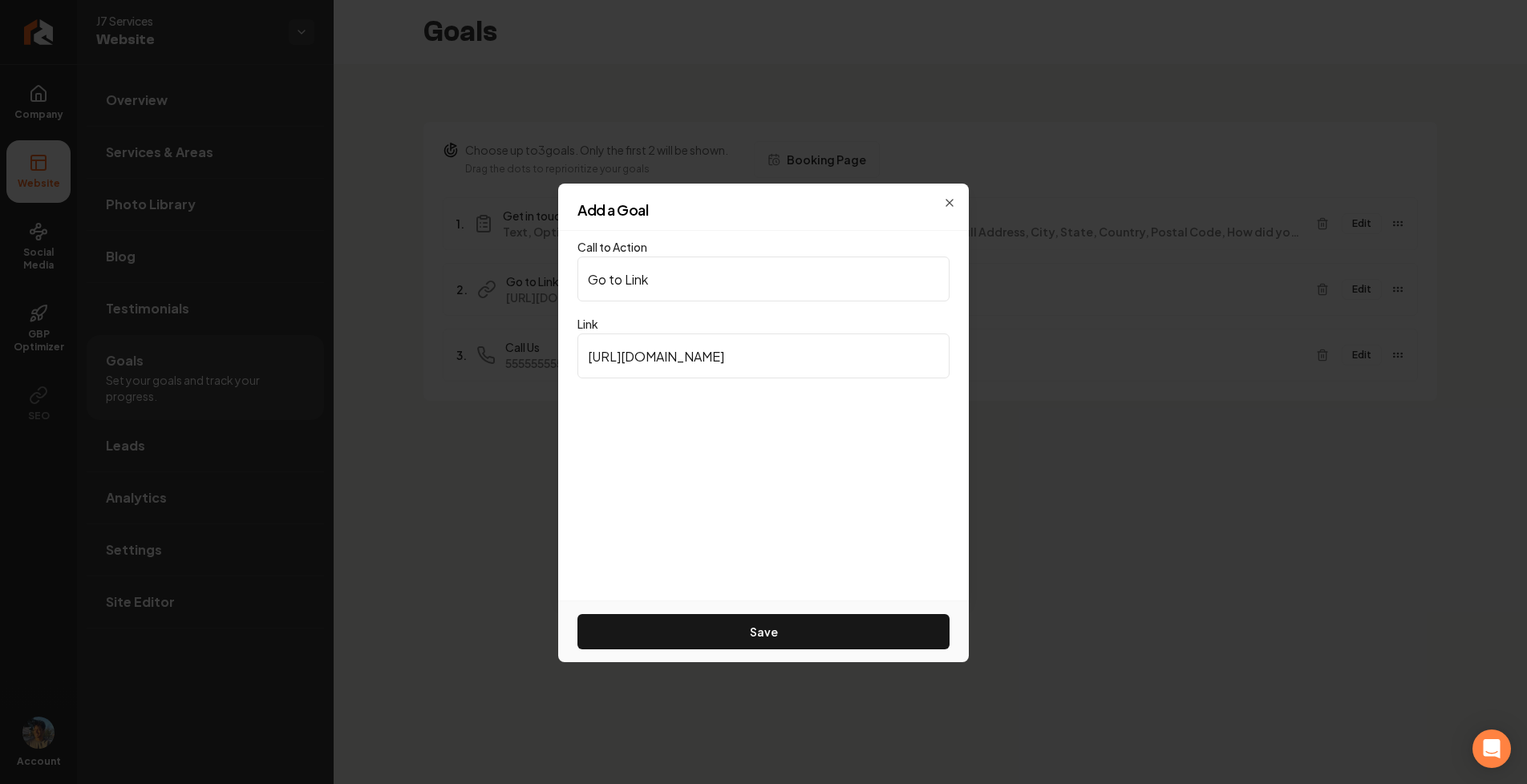
click at [864, 276] on input "Go to Link" at bounding box center [763, 278] width 372 height 45
click at [849, 222] on div "Add a Goal" at bounding box center [763, 217] width 411 height 28
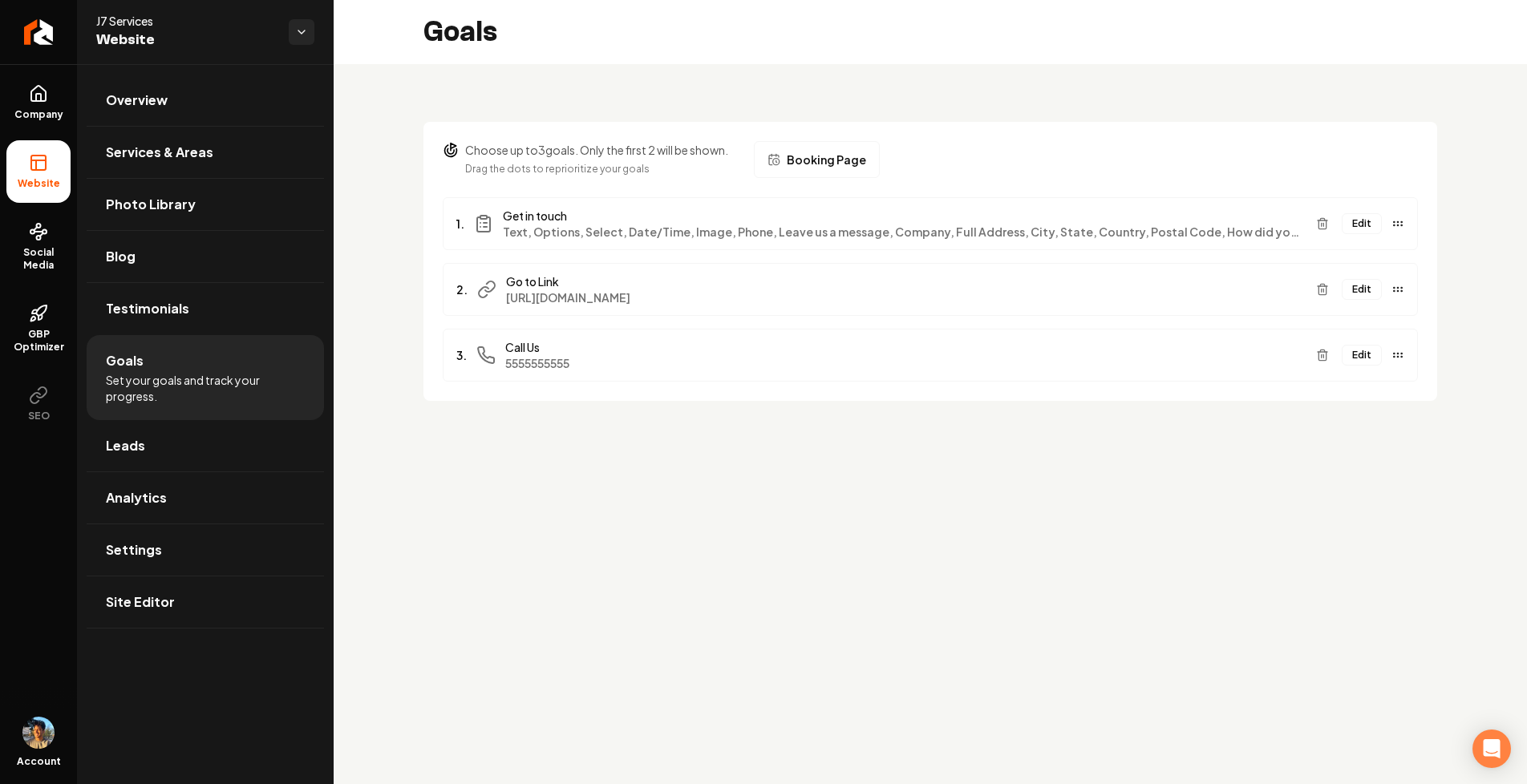
click at [805, 165] on span "Booking Page" at bounding box center [826, 160] width 79 height 16
click at [1316, 287] on button "Main content area" at bounding box center [1321, 289] width 25 height 25
click at [828, 152] on span "Booking Page" at bounding box center [826, 160] width 79 height 16
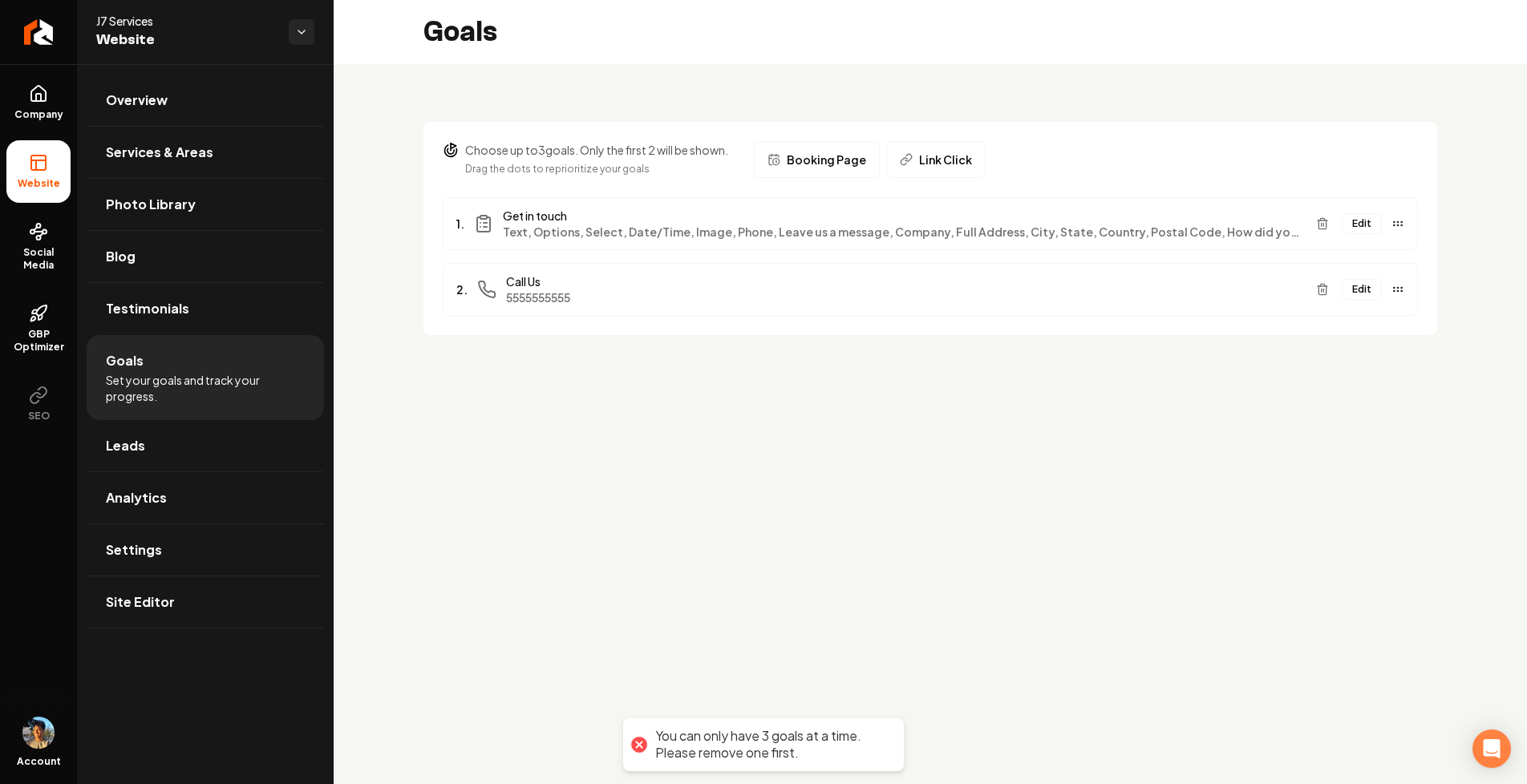
click at [861, 157] on span "Booking Page" at bounding box center [826, 160] width 79 height 16
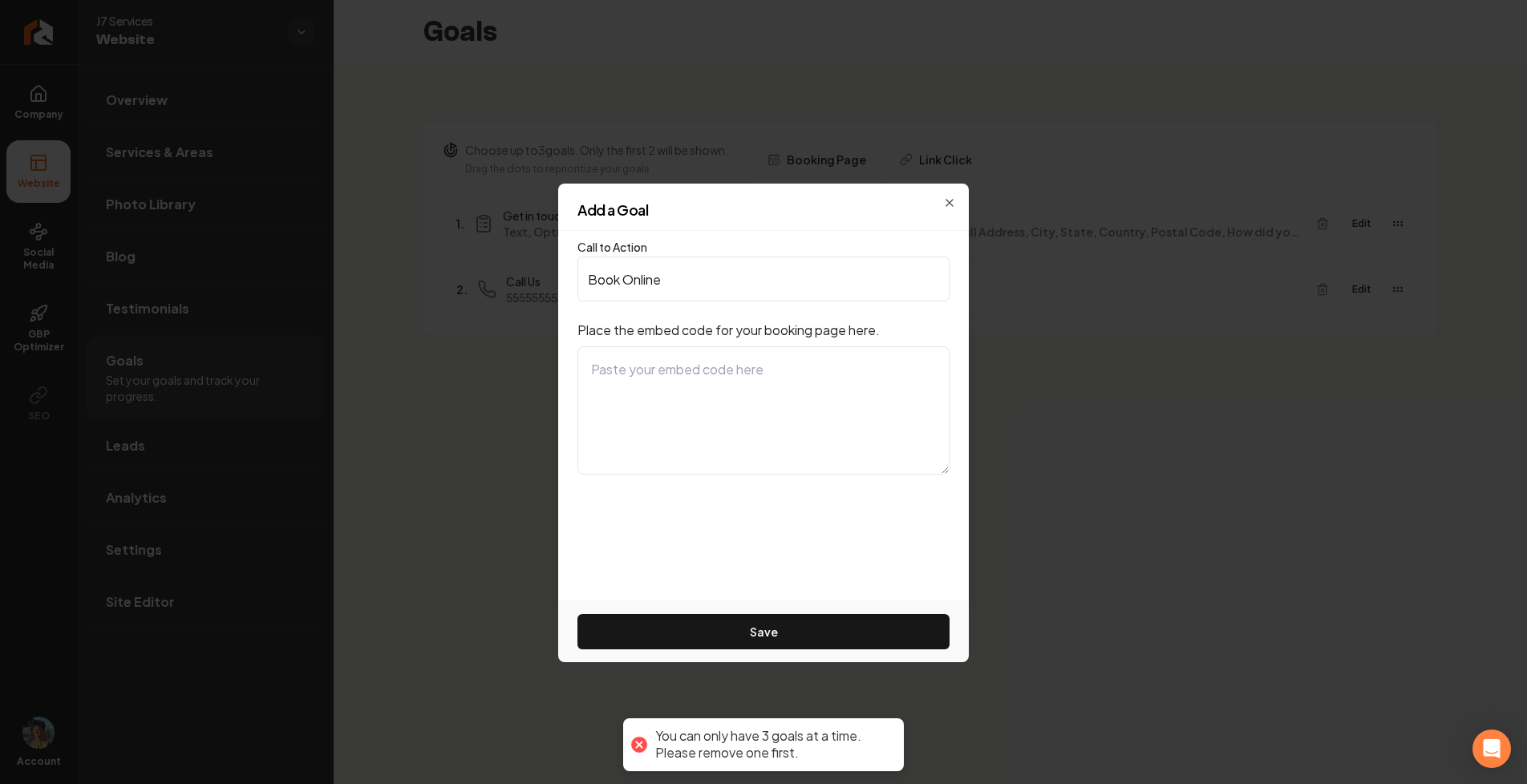
click at [882, 202] on div "Add a Goal Call to Action Book Online Place the embed code for your booking pag…" at bounding box center [763, 392] width 411 height 417
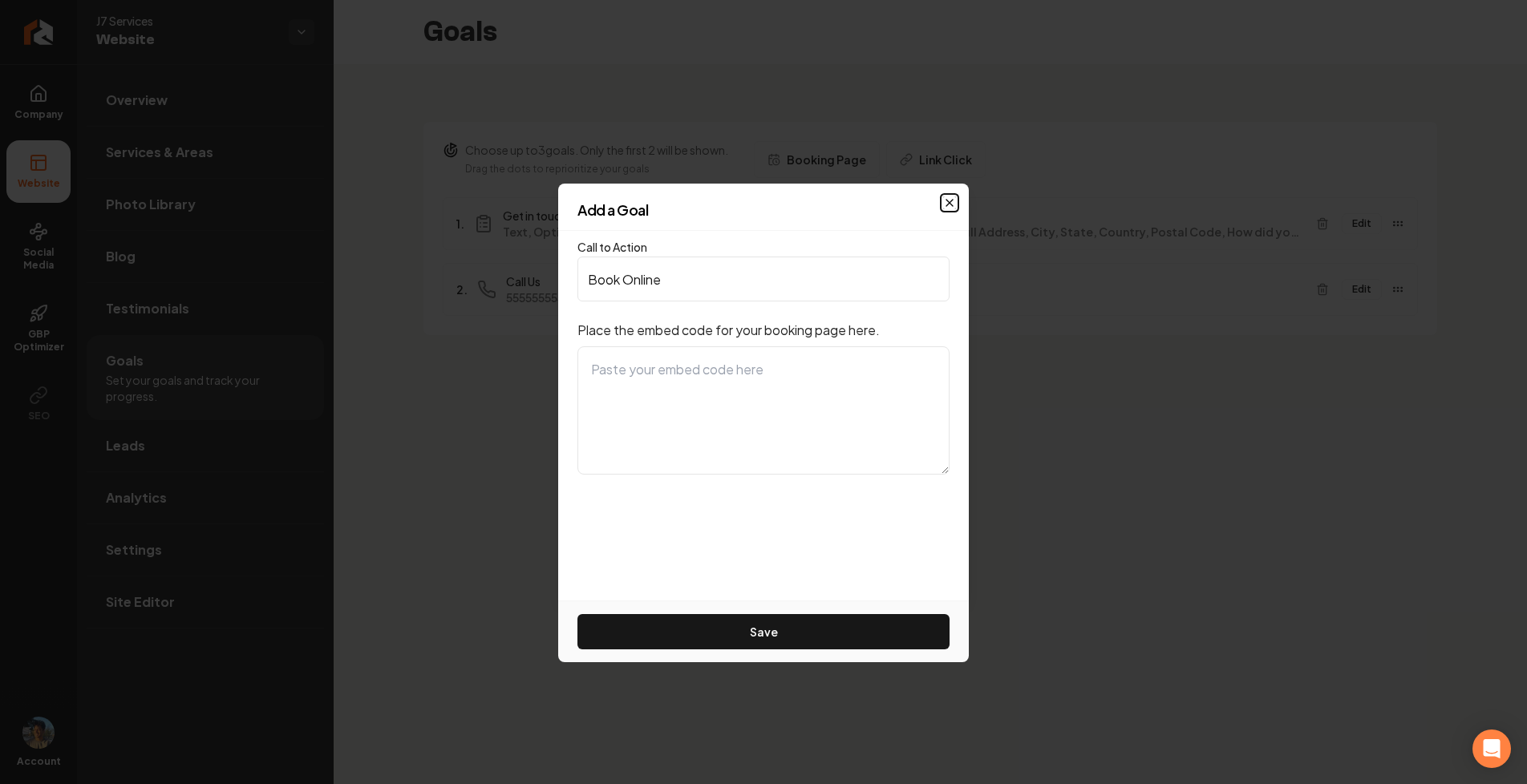
click at [947, 201] on icon "button" at bounding box center [949, 203] width 7 height 7
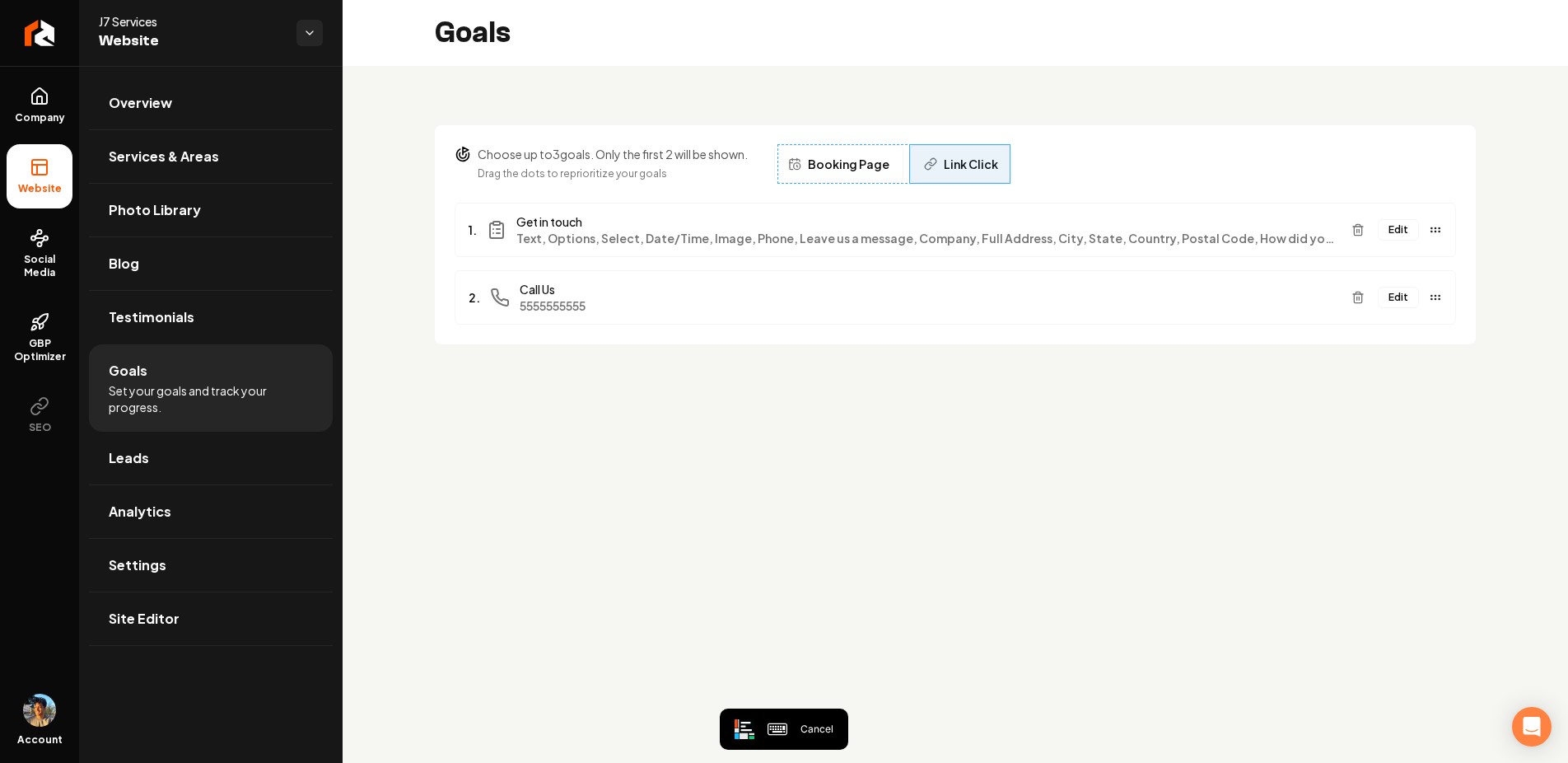
click at [1007, 176] on button "Link Click" at bounding box center [961, 164] width 102 height 38
